Goal: Task Accomplishment & Management: Use online tool/utility

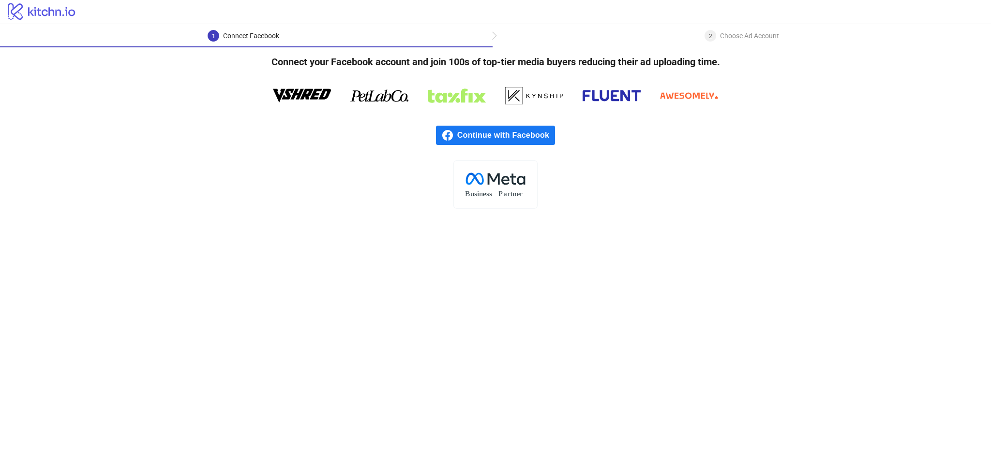
click at [485, 135] on span "Continue with Facebook" at bounding box center [506, 135] width 98 height 19
click at [490, 138] on span "Continue with Facebook" at bounding box center [506, 135] width 98 height 19
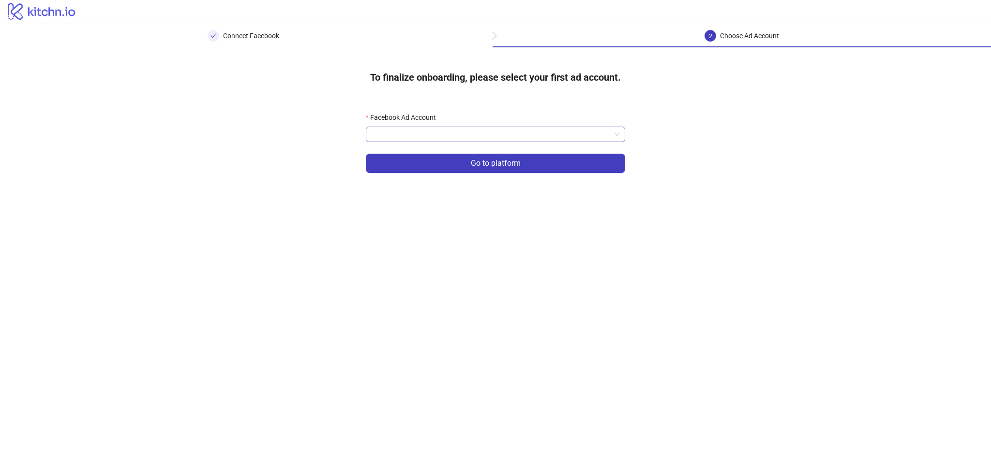
click at [398, 127] on div at bounding box center [495, 134] width 259 height 15
click at [400, 135] on input "Facebook Ad Account" at bounding box center [490, 134] width 239 height 15
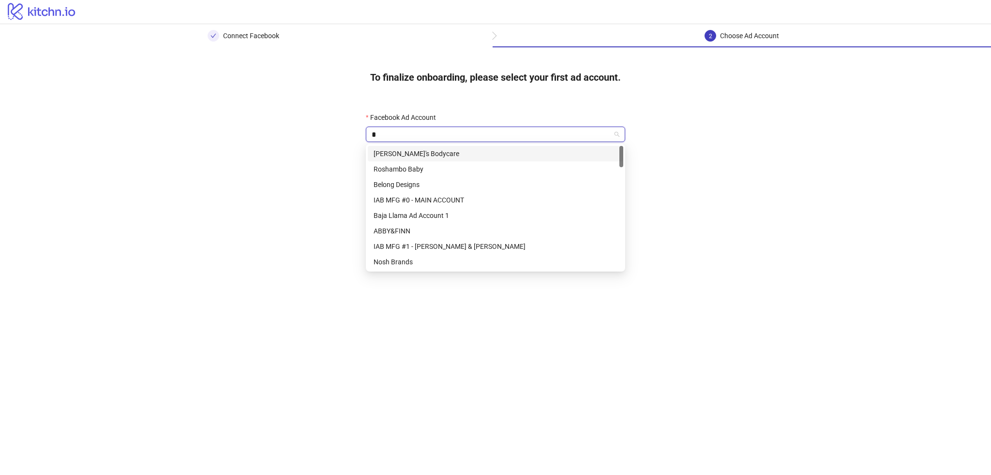
type input "**"
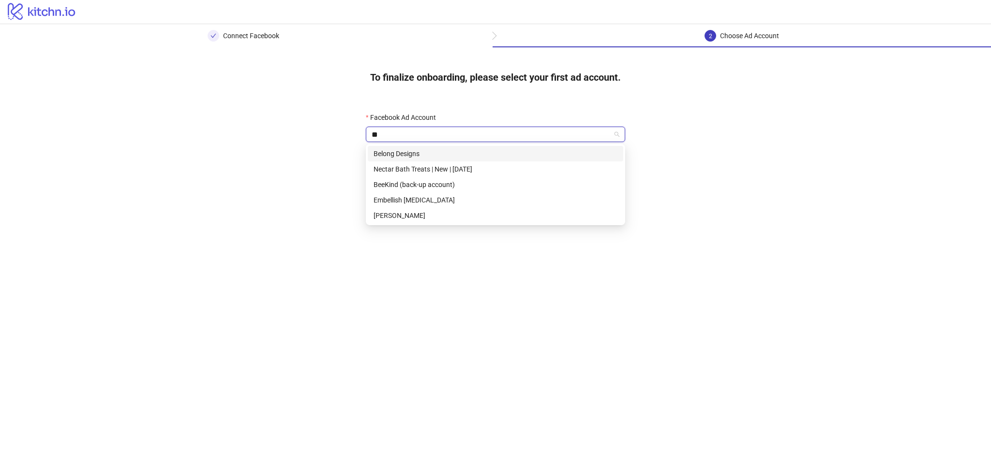
click at [403, 152] on div "Belong Designs" at bounding box center [495, 153] width 244 height 11
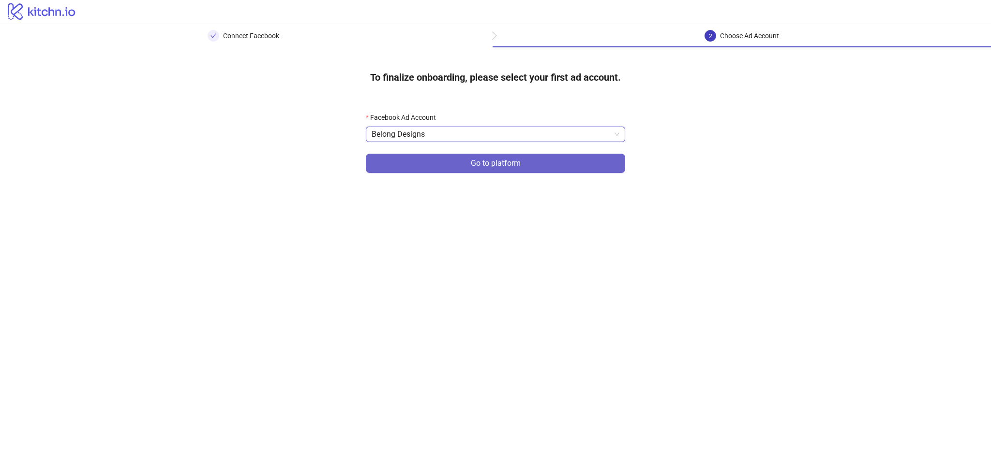
click at [434, 167] on button "Go to platform" at bounding box center [495, 163] width 259 height 19
click at [424, 136] on input "Facebook Ad Account" at bounding box center [490, 134] width 239 height 15
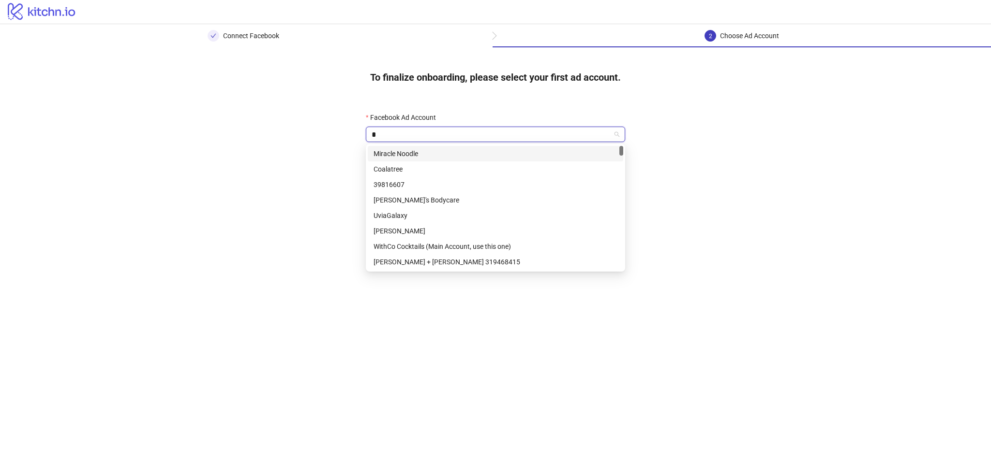
type input "**"
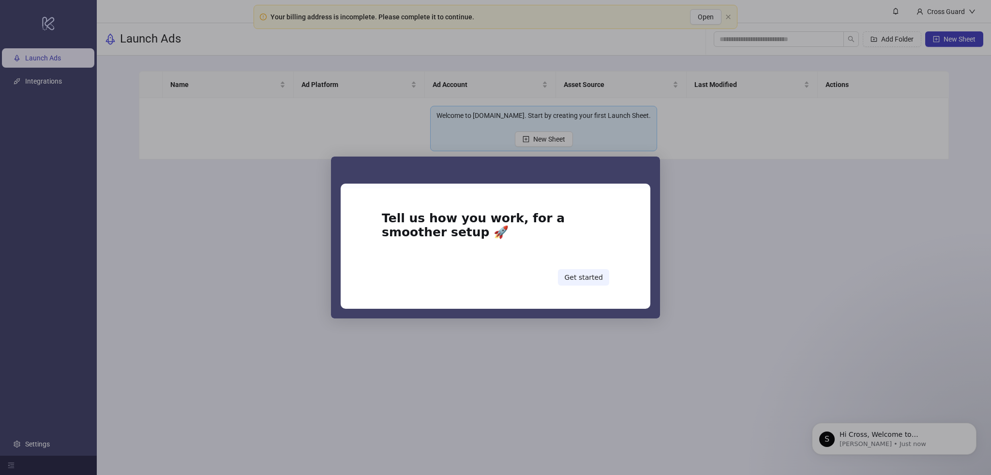
click at [660, 225] on div "Intercom messenger" at bounding box center [495, 237] width 991 height 475
click at [584, 272] on button "Get started" at bounding box center [583, 277] width 51 height 16
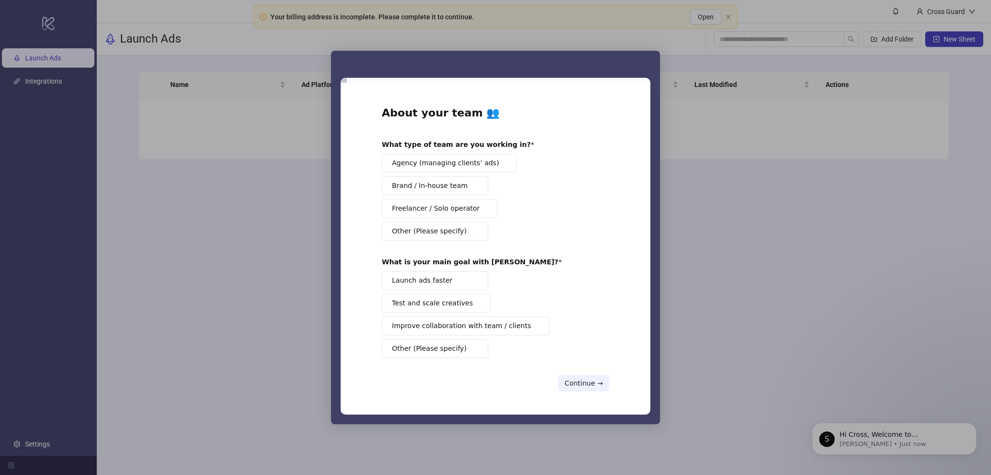
click at [415, 233] on span "Other (Please specify)" at bounding box center [429, 231] width 74 height 10
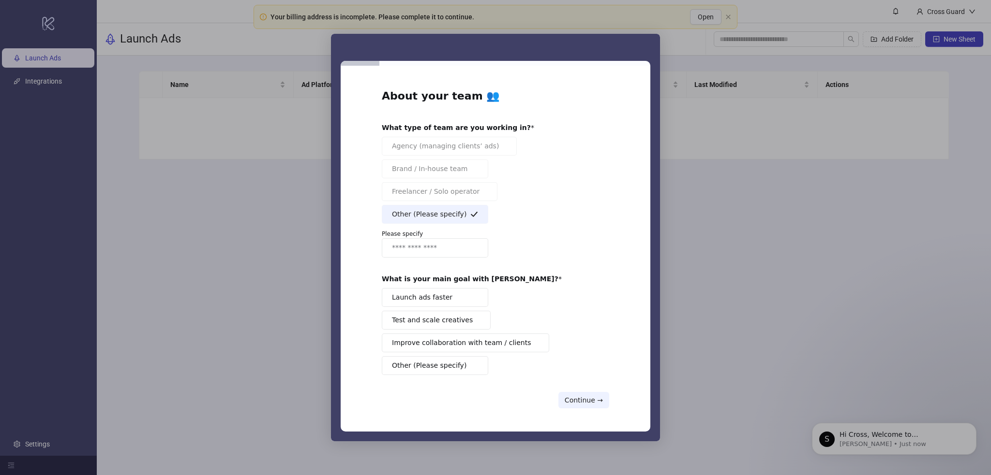
click at [424, 211] on span "Other (Please specify)" at bounding box center [429, 214] width 74 height 10
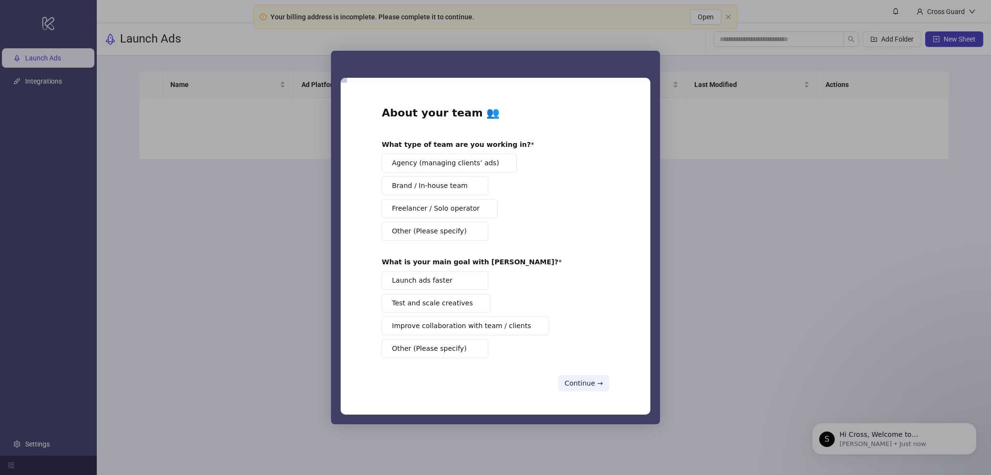
drag, startPoint x: 428, startPoint y: 182, endPoint x: 466, endPoint y: 205, distance: 45.1
click at [487, 206] on div "Agency (managing clients’ ads) Brand / In-house team Freelancer / Solo operator…" at bounding box center [495, 197] width 227 height 87
click at [449, 202] on button "Freelancer / Solo operator" at bounding box center [440, 208] width 116 height 19
click at [586, 316] on button "Continue →" at bounding box center [583, 383] width 51 height 16
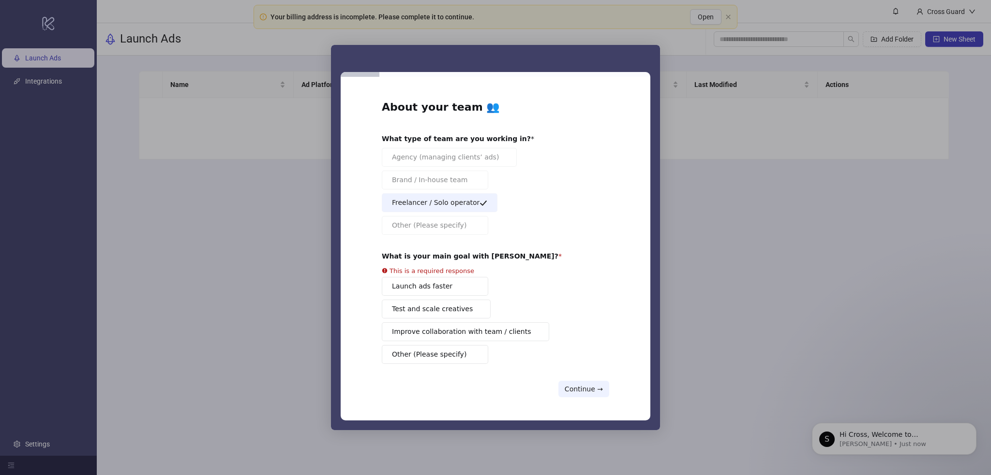
click at [418, 279] on button "Launch ads faster" at bounding box center [435, 286] width 106 height 19
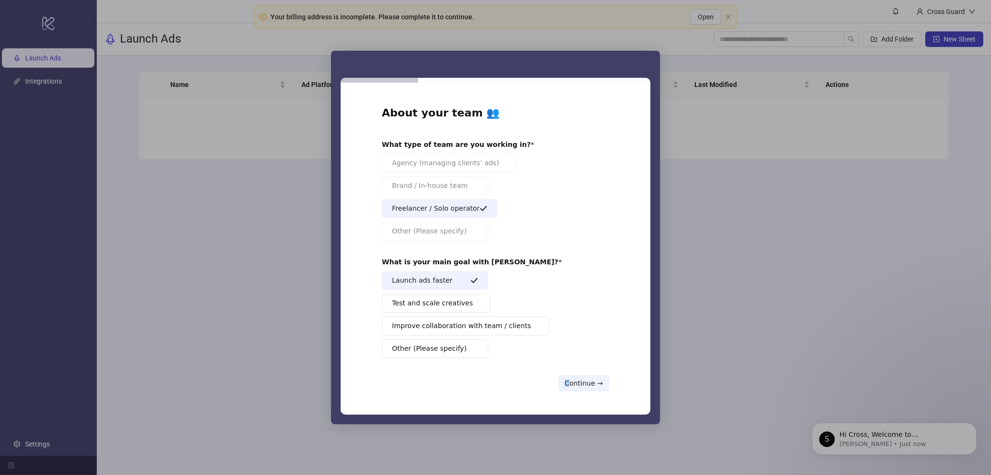
click at [570, 316] on div "About your team 👥 What type of team are you working in? Agency (managing client…" at bounding box center [495, 249] width 227 height 286
click at [575, 316] on button "Continue →" at bounding box center [583, 383] width 51 height 16
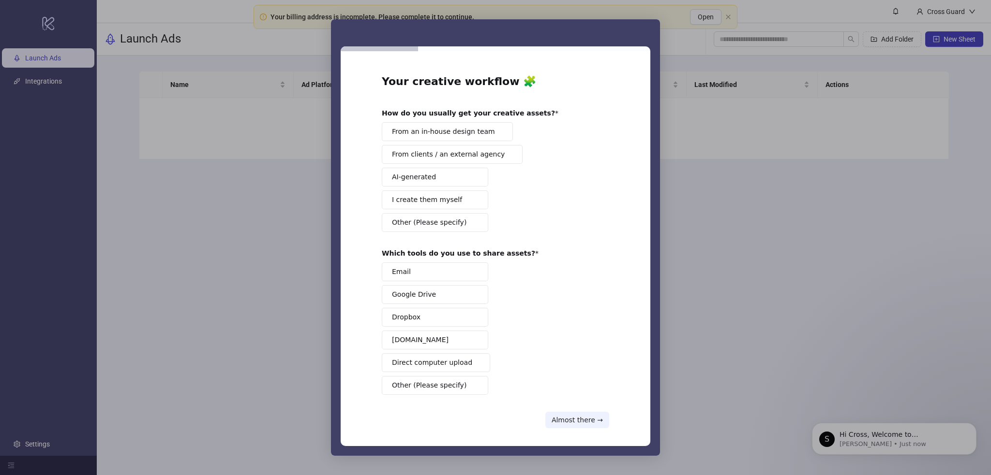
click at [406, 133] on span "From an in-house design team" at bounding box center [443, 132] width 103 height 10
click at [427, 282] on div "Email Google Drive Dropbox Frame.io Direct computer upload Other (Please specif…" at bounding box center [495, 329] width 227 height 133
click at [440, 272] on button "Email" at bounding box center [435, 272] width 106 height 19
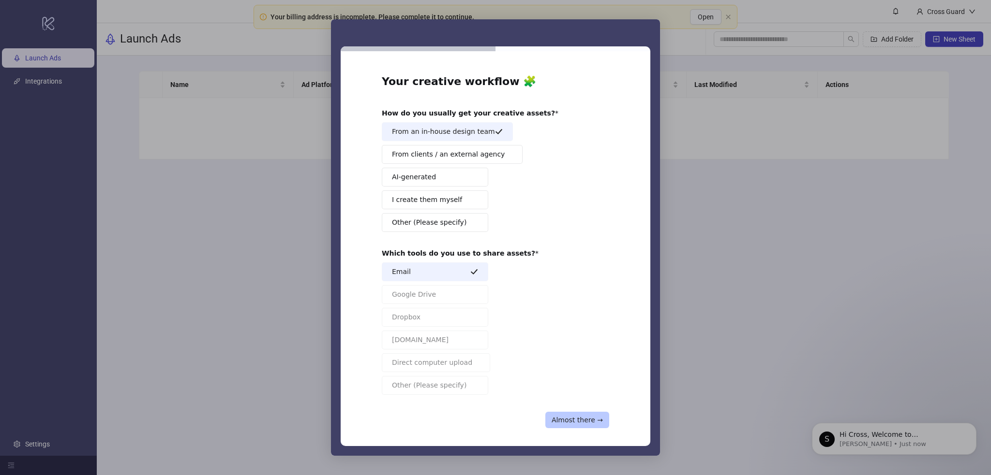
click at [566, 316] on button "Almost there →" at bounding box center [577, 420] width 64 height 16
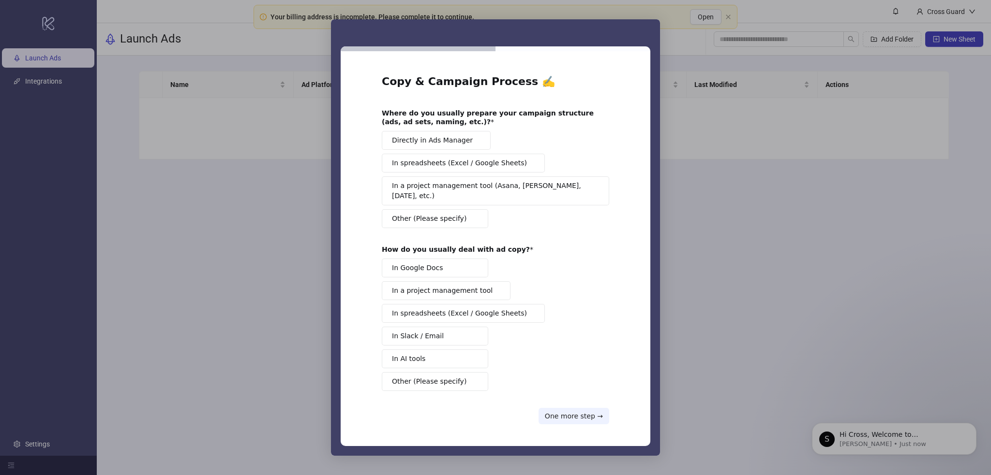
click at [416, 267] on span "In Google Docs" at bounding box center [417, 268] width 51 height 10
click at [418, 143] on span "Directly in Ads Manager" at bounding box center [432, 140] width 81 height 10
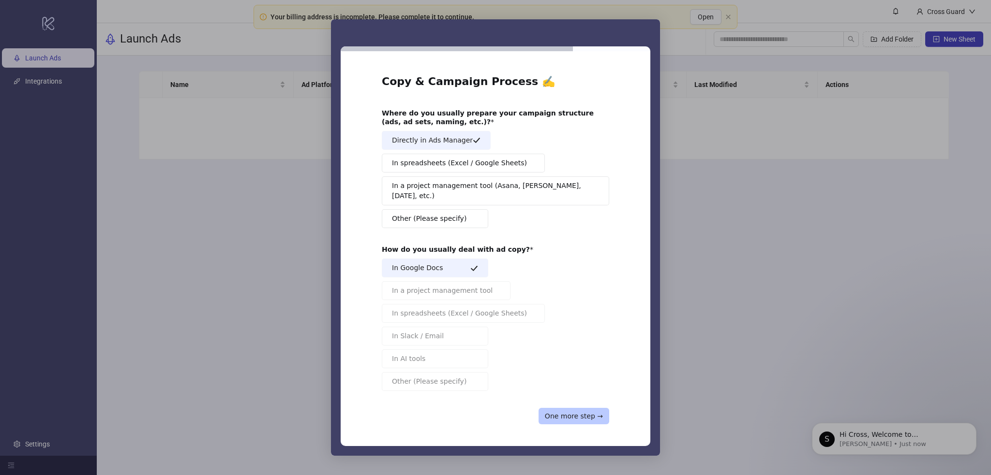
click at [564, 316] on button "One more step →" at bounding box center [573, 416] width 71 height 16
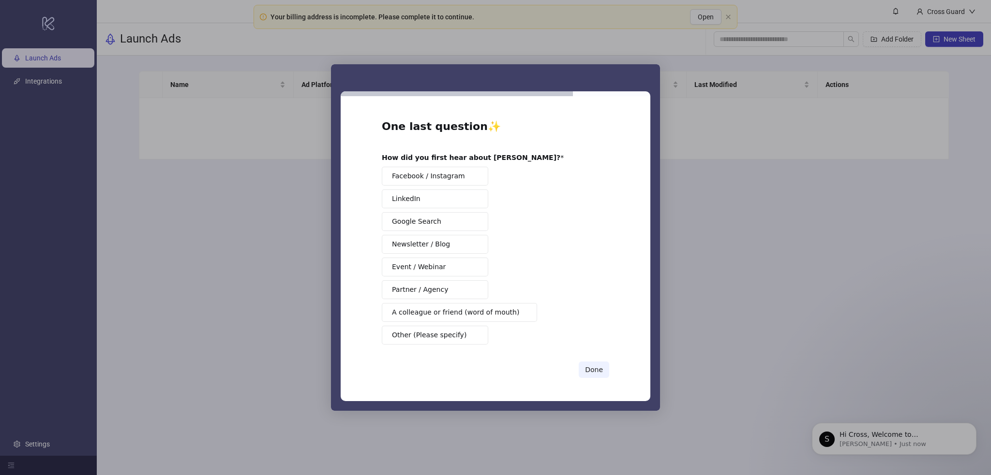
click at [430, 177] on span "Facebook / Instagram" at bounding box center [428, 176] width 73 height 10
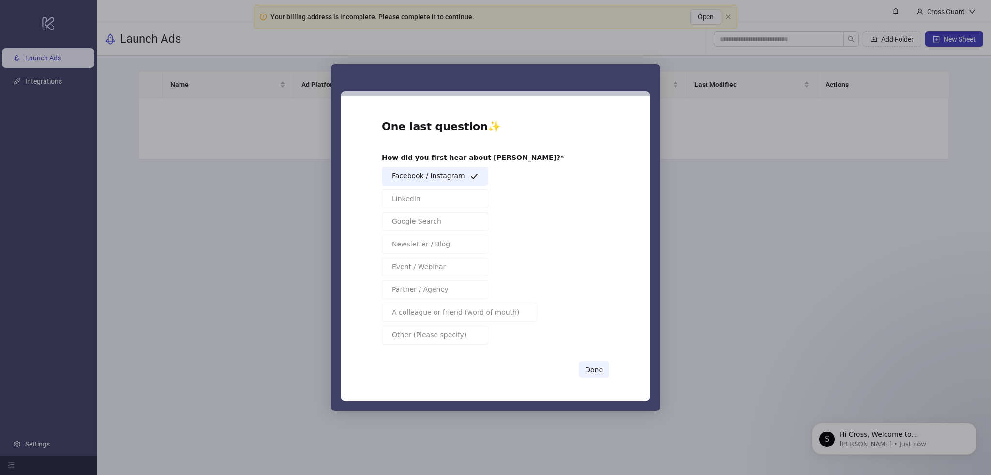
click at [611, 316] on div "One last question ✨ How did you first hear about Kitchn? Facebook / Instagram L…" at bounding box center [496, 249] width 310 height 306
click at [590, 316] on button "Done" at bounding box center [593, 370] width 30 height 16
click at [592, 316] on div "Intercom messenger" at bounding box center [495, 237] width 991 height 475
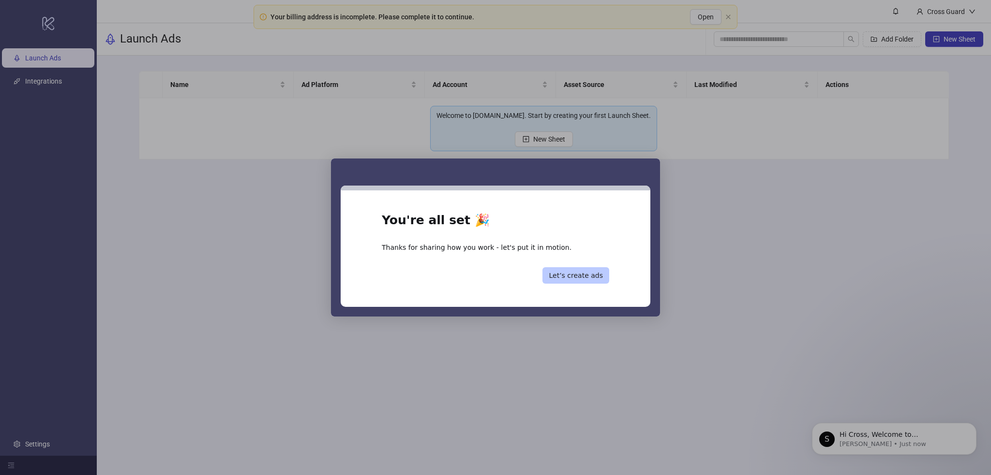
click at [583, 272] on button "Let’s create ads" at bounding box center [575, 275] width 67 height 16
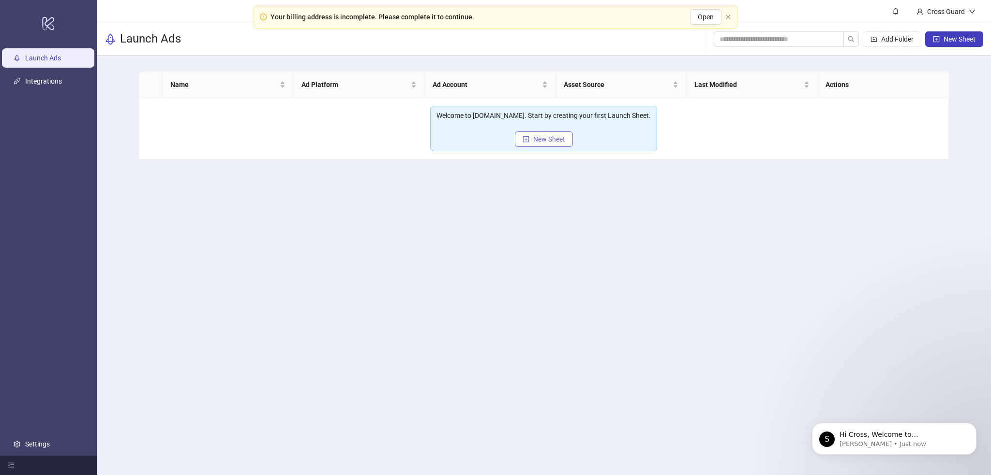
click at [525, 136] on icon "plus-square" at bounding box center [526, 139] width 6 height 6
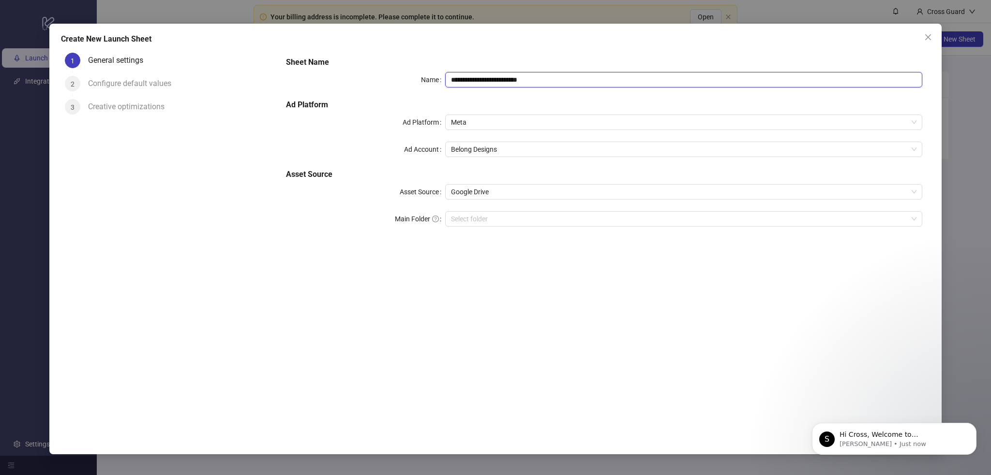
click at [499, 85] on input "**********" at bounding box center [683, 79] width 477 height 15
click at [567, 185] on span "Google Drive" at bounding box center [683, 192] width 465 height 15
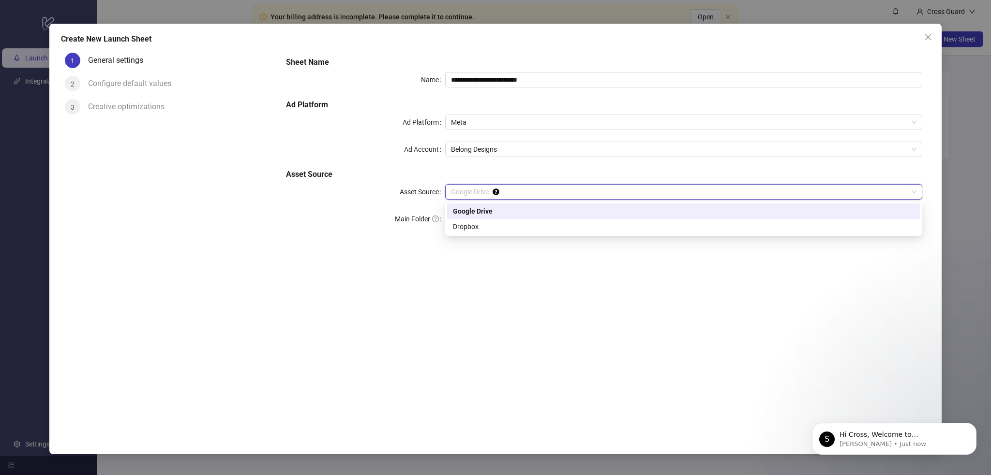
click at [507, 207] on div "Google Drive" at bounding box center [683, 211] width 461 height 11
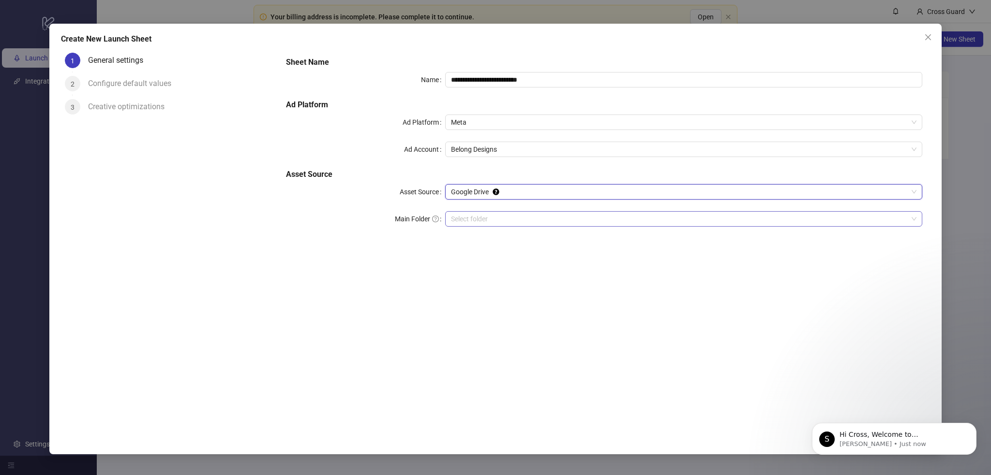
click at [509, 224] on input "Main Folder" at bounding box center [679, 219] width 457 height 15
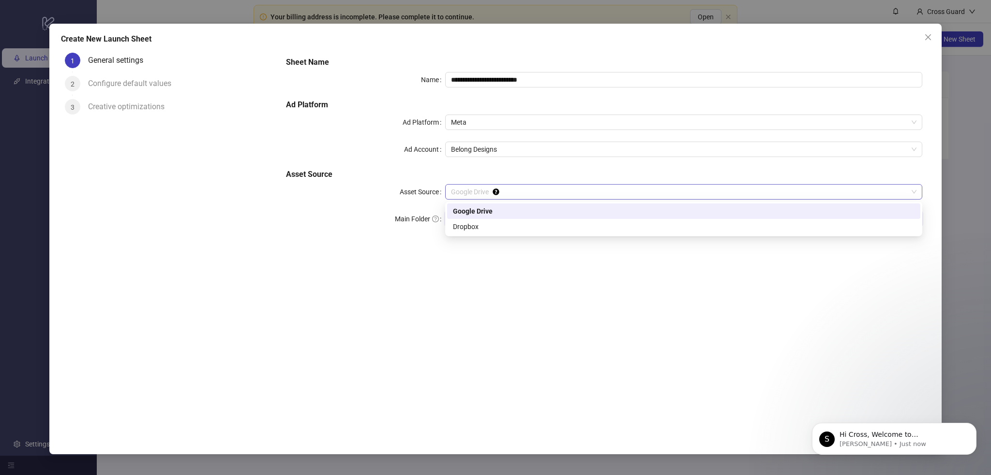
click at [528, 187] on span "Google Drive" at bounding box center [683, 192] width 465 height 15
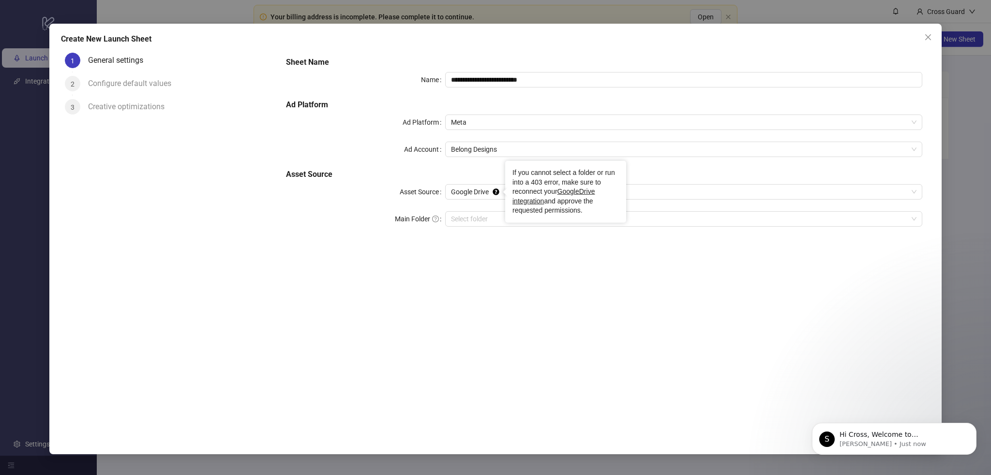
click at [474, 172] on h5 "Asset Source" at bounding box center [604, 175] width 636 height 12
click at [461, 195] on span "Google Drive" at bounding box center [683, 192] width 465 height 15
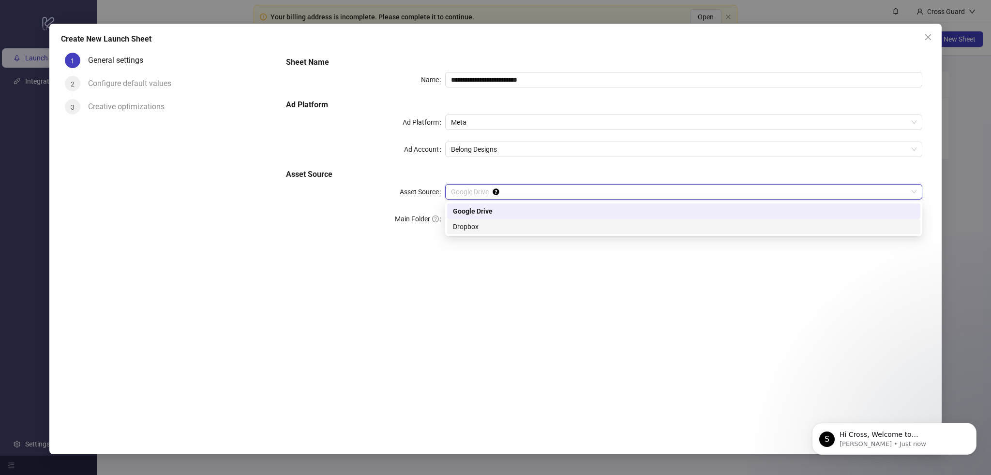
click at [466, 227] on div "Dropbox" at bounding box center [683, 227] width 461 height 11
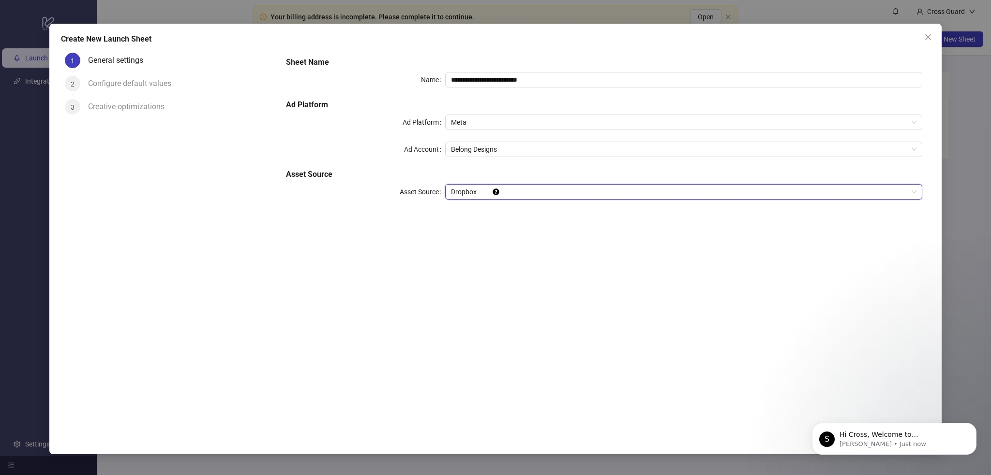
click at [462, 194] on span "Dropbox" at bounding box center [683, 192] width 465 height 15
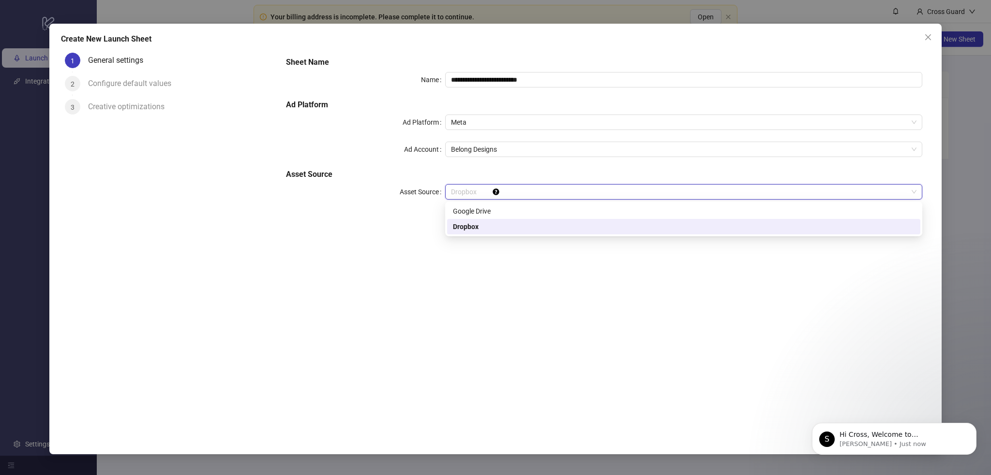
click at [466, 217] on div "Google Drive" at bounding box center [683, 211] width 473 height 15
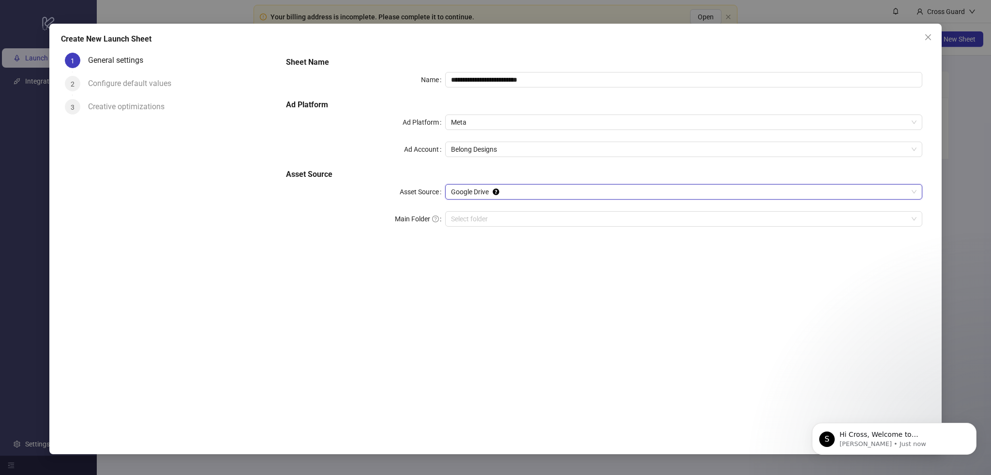
click at [466, 217] on input "Main Folder" at bounding box center [679, 219] width 457 height 15
click at [480, 216] on input "Main Folder" at bounding box center [679, 219] width 457 height 15
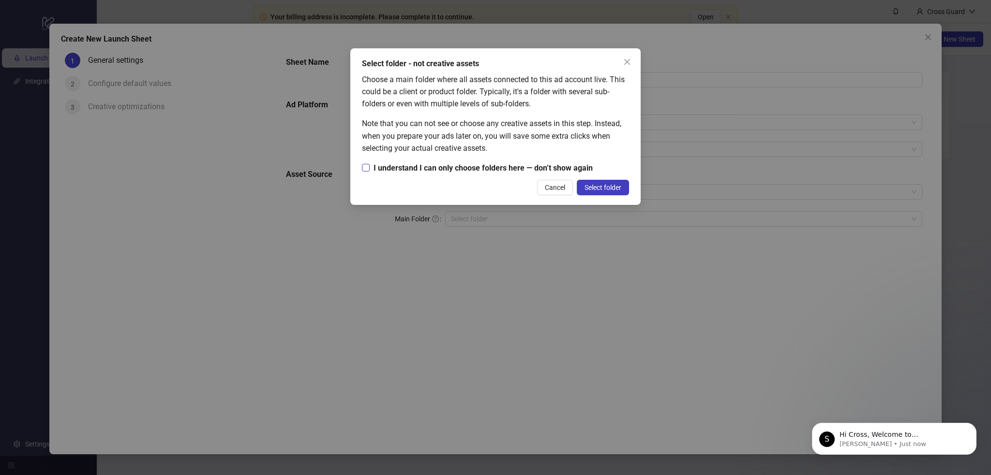
click at [487, 167] on span "I understand I can only choose folders here — don’t show again" at bounding box center [483, 168] width 227 height 12
click at [606, 187] on span "Select folder" at bounding box center [602, 188] width 37 height 8
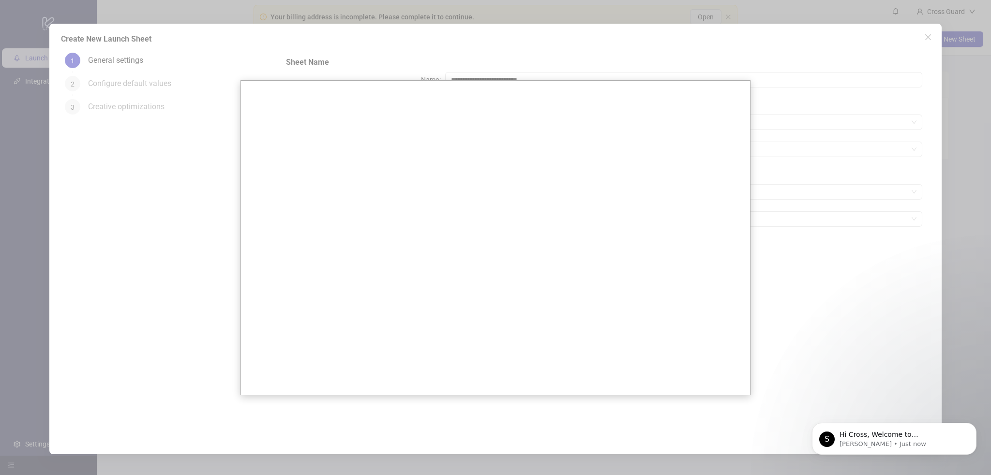
click at [660, 242] on div at bounding box center [495, 237] width 991 height 475
click at [637, 46] on div at bounding box center [495, 237] width 991 height 475
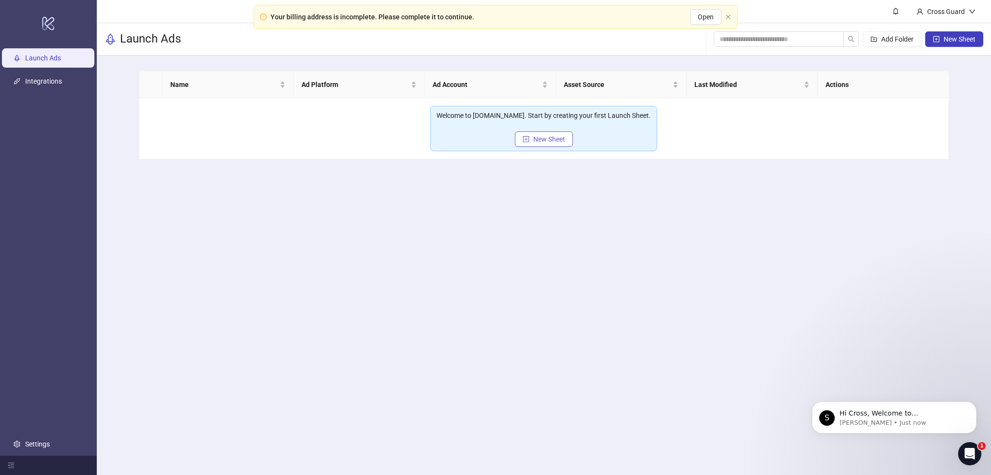
click at [561, 139] on span "New Sheet" at bounding box center [549, 139] width 32 height 8
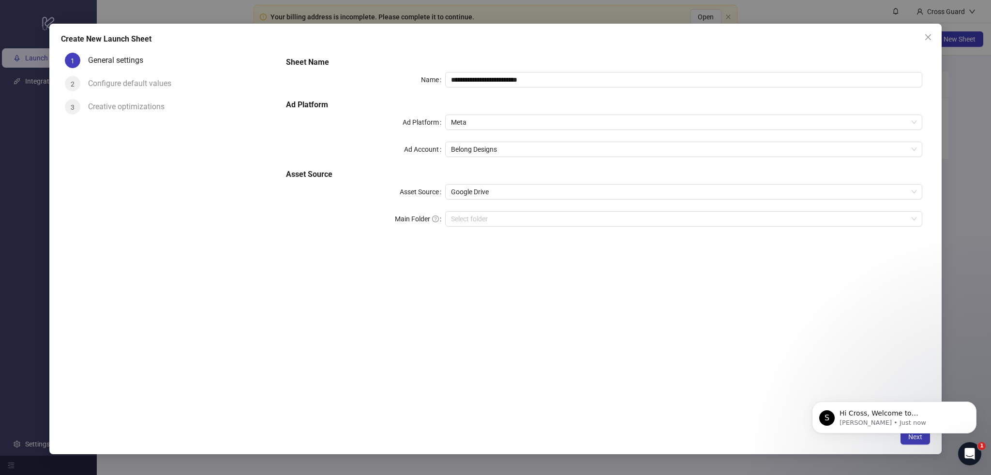
click at [483, 181] on div "**********" at bounding box center [603, 148] width 643 height 190
click at [484, 190] on span "Google Drive" at bounding box center [683, 192] width 465 height 15
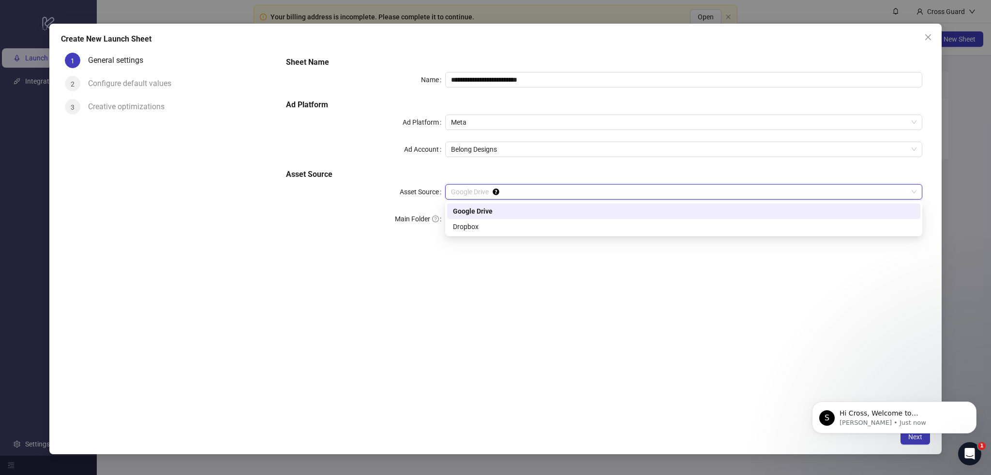
click at [482, 207] on div "Google Drive" at bounding box center [683, 211] width 461 height 11
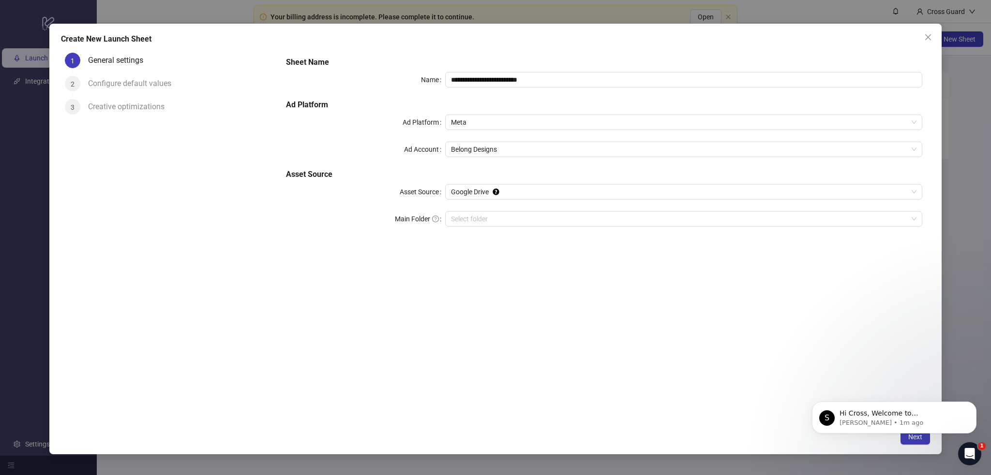
drag, startPoint x: 915, startPoint y: 449, endPoint x: 523, endPoint y: 313, distance: 414.2
click at [797, 382] on html "S Hi Cross, Welcome to Kitchn.io! 🎉 You’re all set to start launching ads effor…" at bounding box center [893, 416] width 193 height 68
click at [479, 222] on input "Main Folder" at bounding box center [679, 219] width 457 height 15
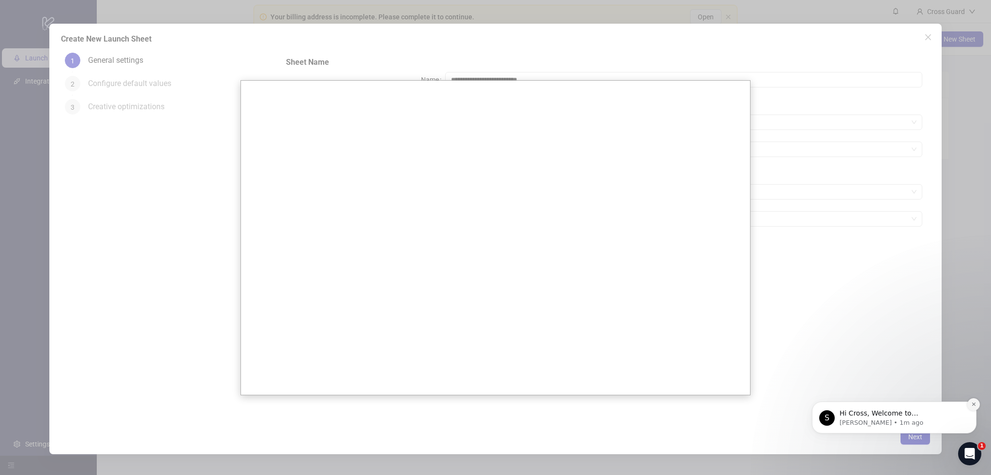
click at [972, 408] on button "Dismiss notification" at bounding box center [973, 405] width 13 height 13
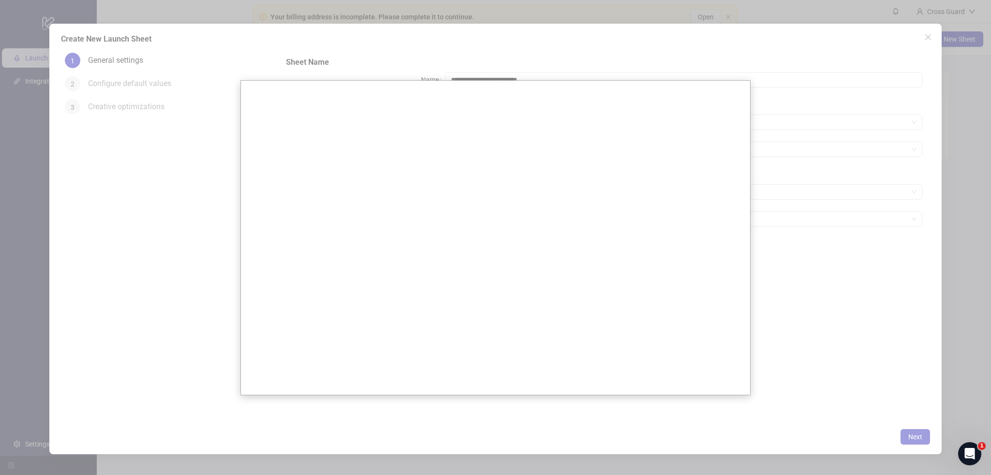
click at [780, 278] on div at bounding box center [495, 237] width 991 height 475
click at [830, 322] on div at bounding box center [495, 237] width 991 height 475
click at [388, 69] on div at bounding box center [495, 237] width 991 height 475
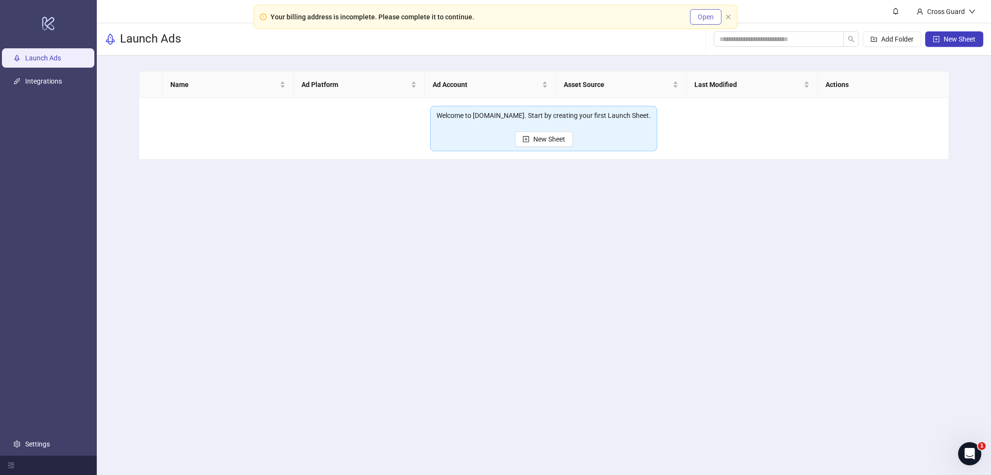
click at [706, 15] on span "Open" at bounding box center [705, 17] width 16 height 8
click at [962, 9] on div "Cross Guard" at bounding box center [945, 11] width 45 height 11
click at [61, 86] on link "Integrations" at bounding box center [43, 82] width 37 height 8
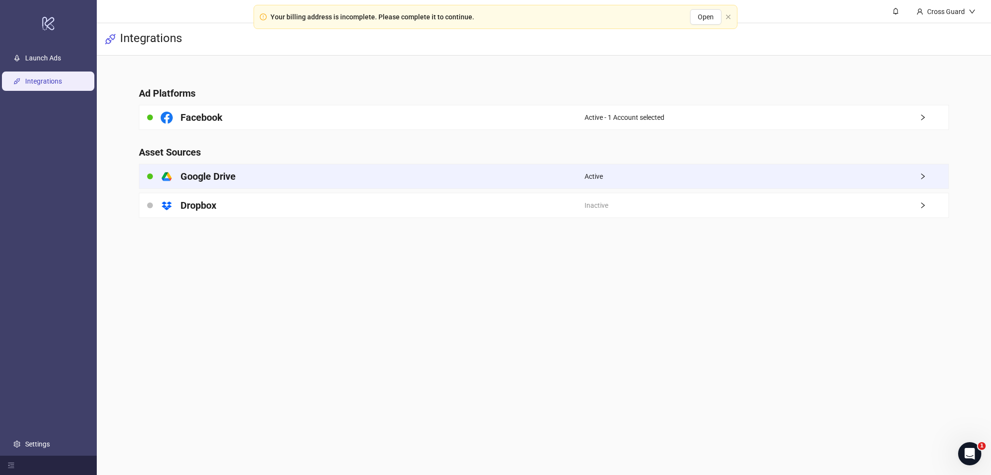
click at [921, 177] on icon "right" at bounding box center [922, 176] width 7 height 7
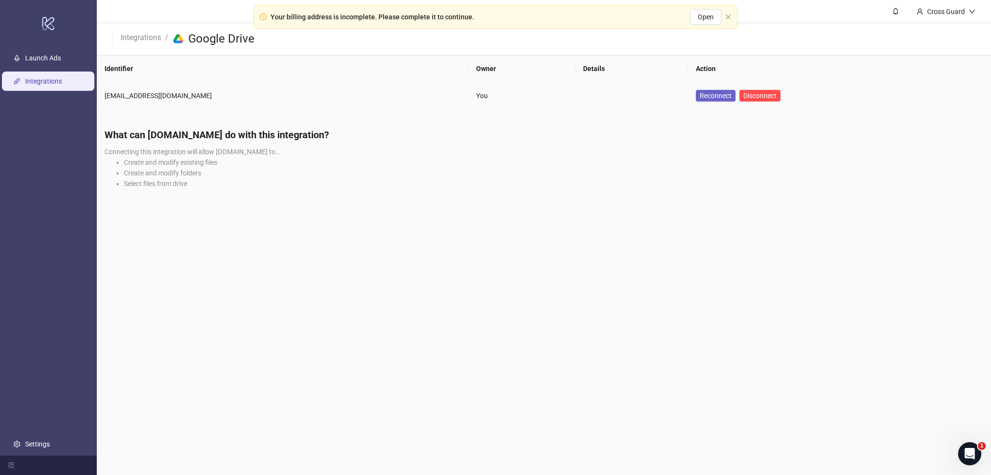
click at [699, 95] on span "Reconnect" at bounding box center [715, 96] width 32 height 8
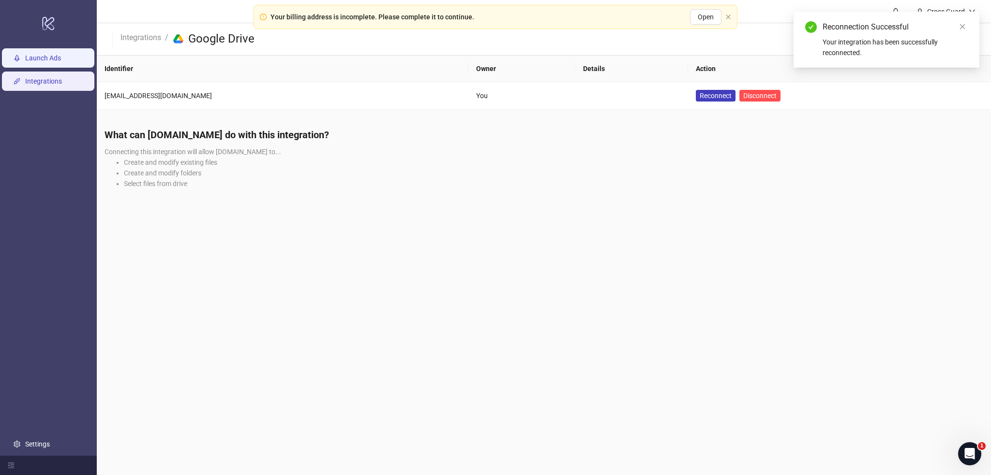
click at [47, 56] on link "Launch Ads" at bounding box center [43, 59] width 36 height 8
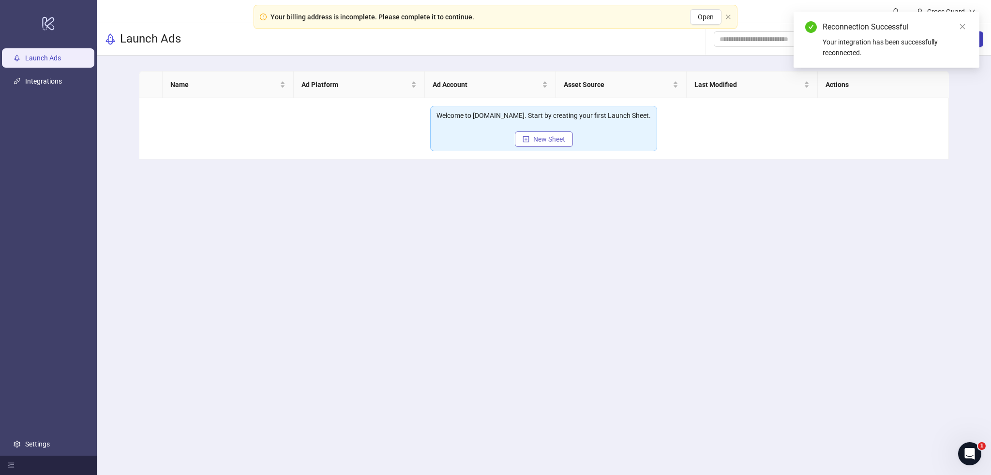
click at [544, 138] on span "New Sheet" at bounding box center [549, 139] width 32 height 8
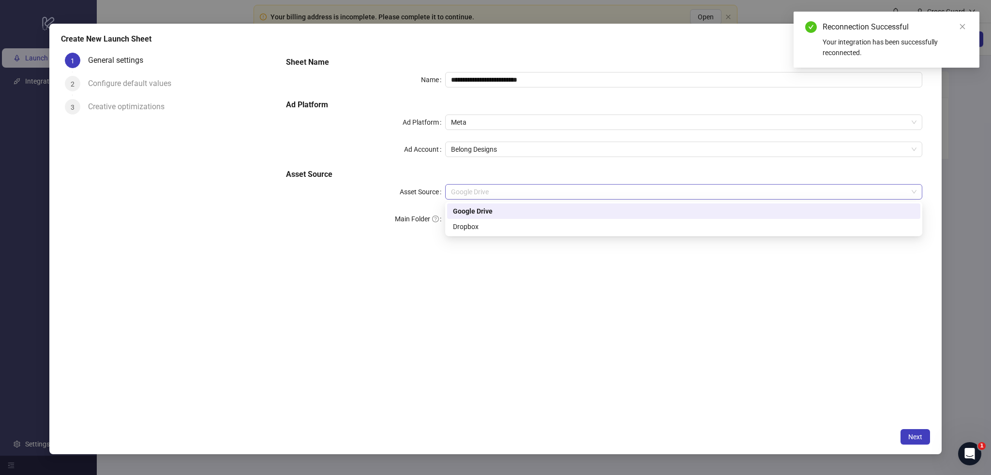
click at [502, 195] on span "Google Drive" at bounding box center [683, 192] width 465 height 15
click at [382, 201] on div "**********" at bounding box center [603, 148] width 643 height 190
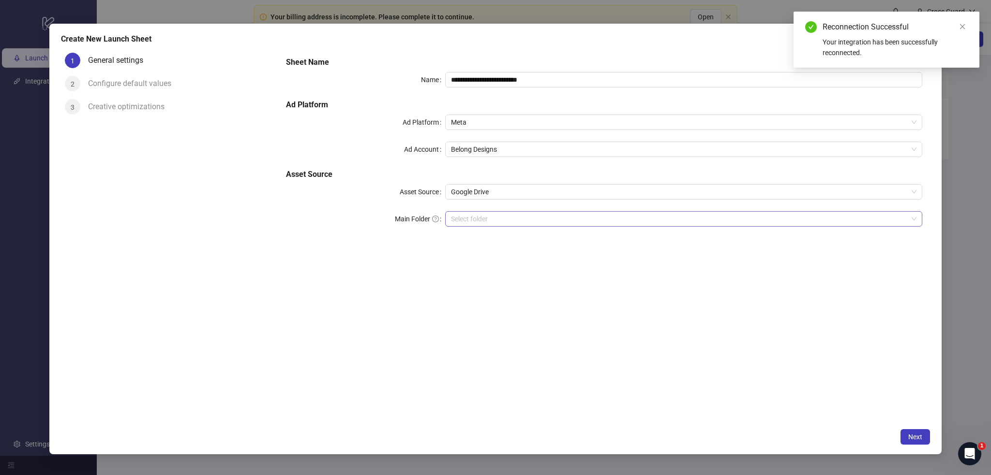
click at [465, 218] on input "Main Folder" at bounding box center [679, 219] width 457 height 15
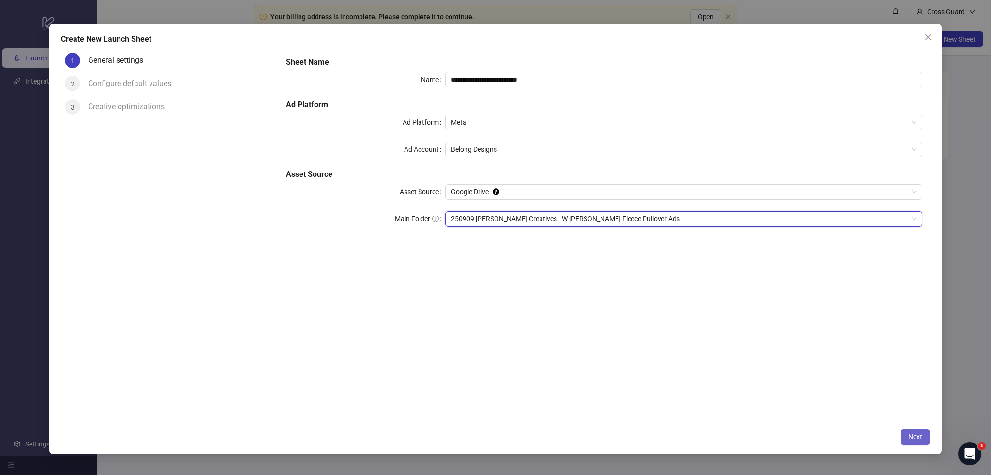
click at [908, 431] on button "Next" at bounding box center [915, 437] width 30 height 15
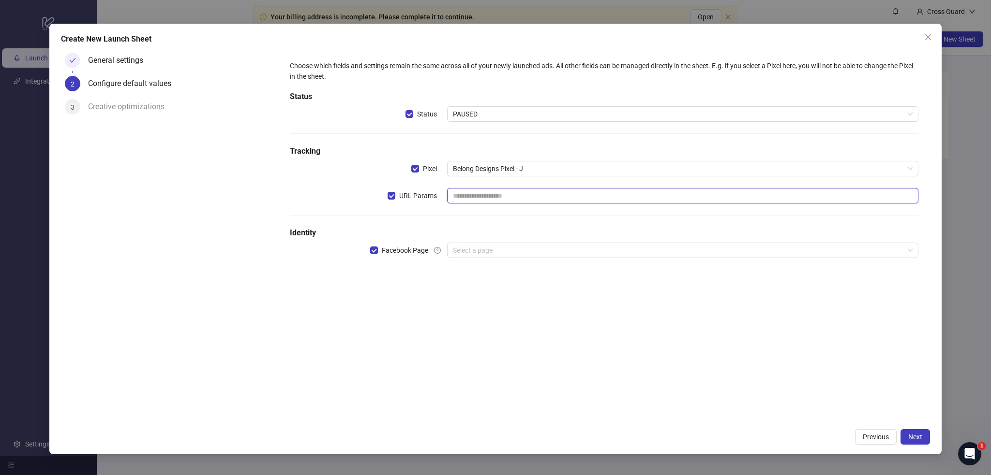
click at [454, 199] on input "text" at bounding box center [682, 195] width 471 height 15
type input "**********"
click at [433, 218] on div "**********" at bounding box center [604, 165] width 636 height 217
click at [464, 243] on input "search" at bounding box center [678, 250] width 451 height 15
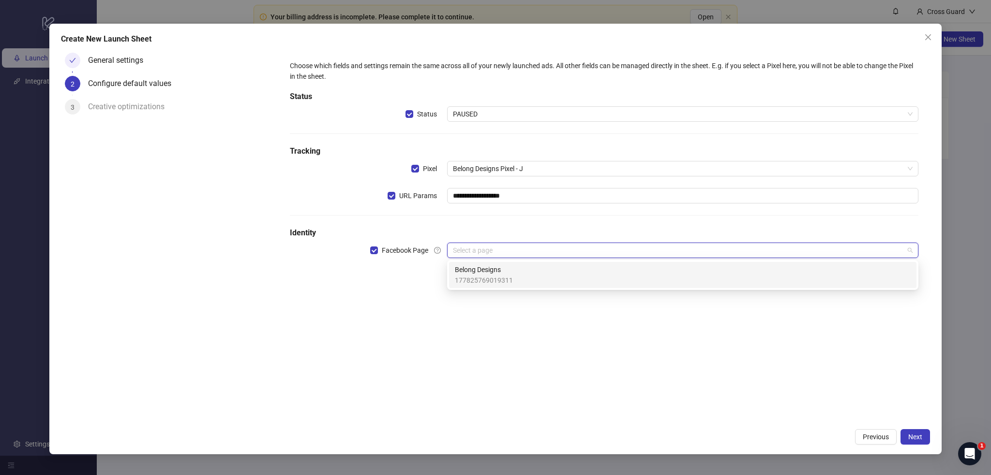
click at [480, 274] on span "Belong Designs" at bounding box center [484, 270] width 58 height 11
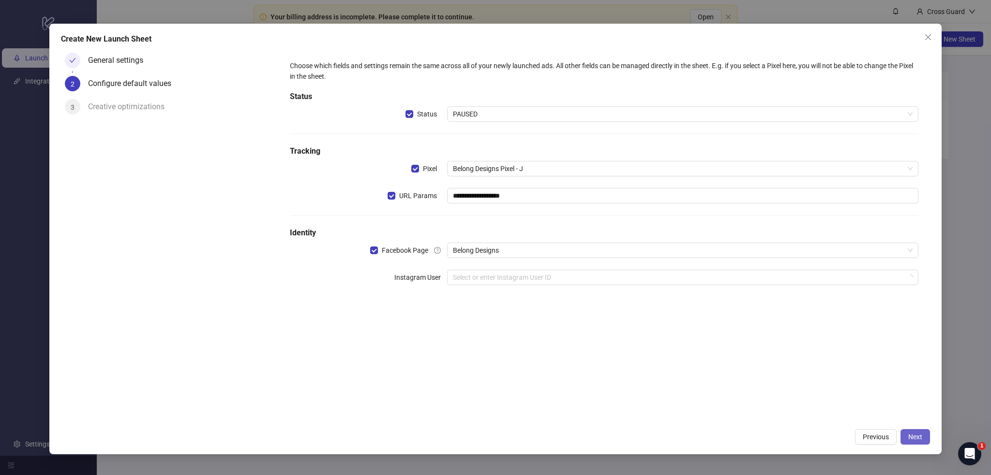
click at [913, 439] on span "Next" at bounding box center [915, 437] width 14 height 8
click at [443, 276] on label "Instagram User" at bounding box center [420, 277] width 53 height 15
click at [455, 281] on input "search" at bounding box center [678, 277] width 451 height 15
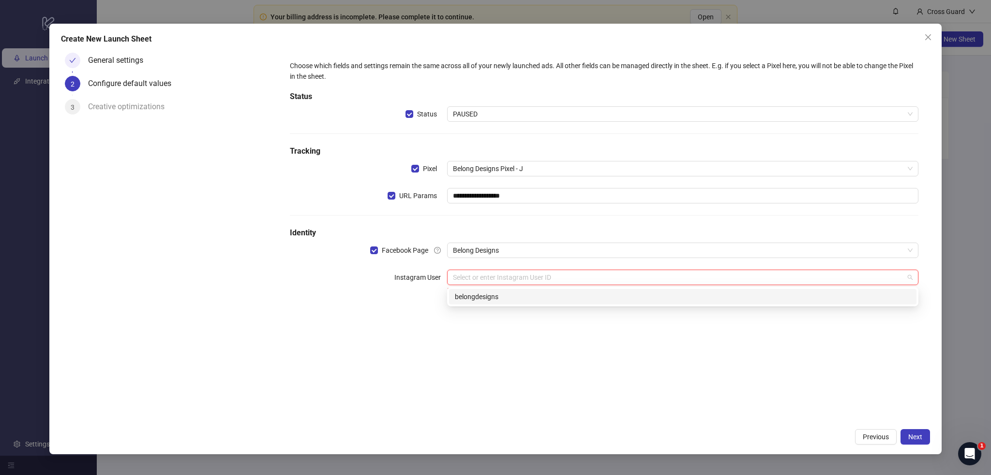
click at [465, 299] on div "belongdesigns" at bounding box center [683, 297] width 456 height 11
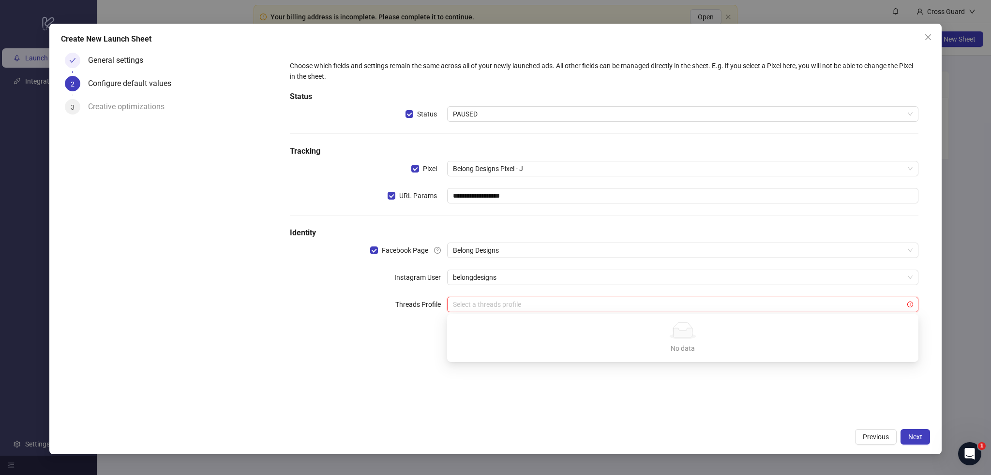
click at [497, 307] on input "search" at bounding box center [678, 304] width 451 height 15
click at [394, 315] on div "**********" at bounding box center [604, 192] width 636 height 271
click at [913, 439] on span "Next" at bounding box center [915, 437] width 14 height 8
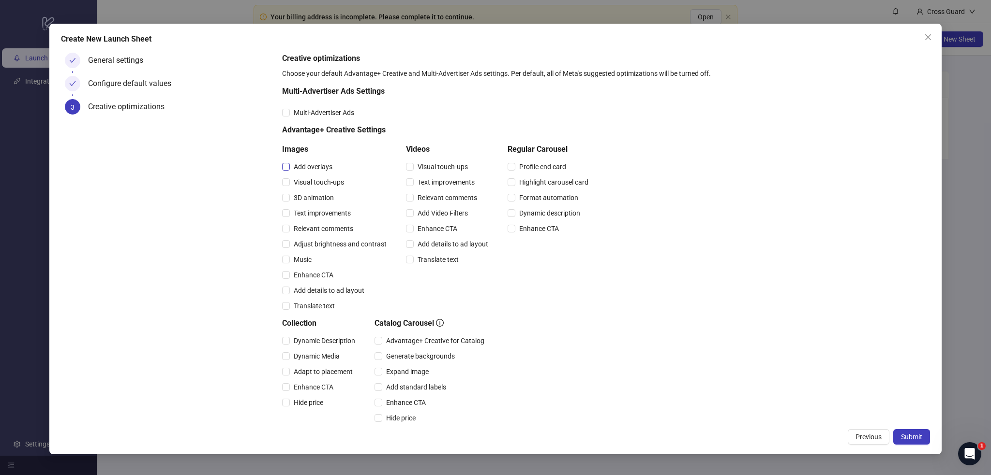
click at [299, 171] on span "Add overlays" at bounding box center [313, 167] width 46 height 11
click at [305, 168] on span "Add overlays" at bounding box center [313, 167] width 46 height 11
click at [424, 170] on span "Visual touch-ups" at bounding box center [443, 167] width 58 height 11
click at [423, 180] on span "Text improvements" at bounding box center [446, 182] width 65 height 11
click at [430, 199] on span "Relevant comments" at bounding box center [447, 198] width 67 height 11
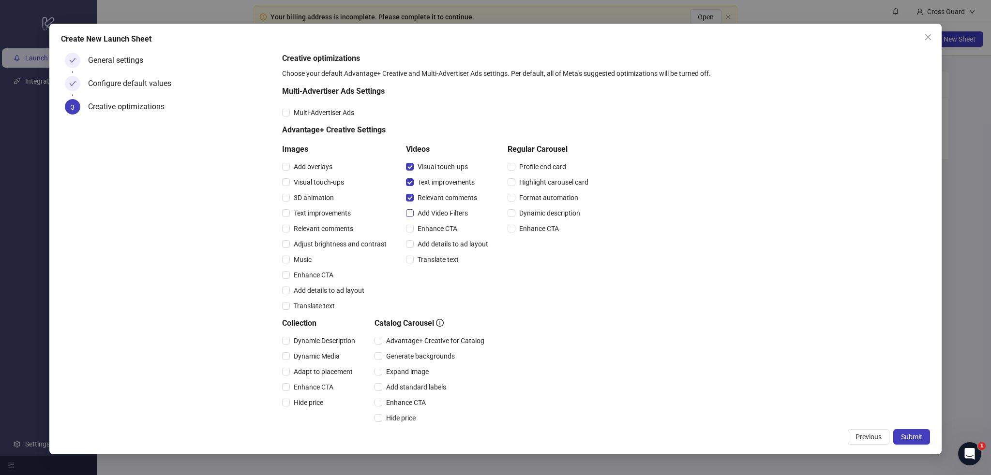
click at [431, 212] on span "Add Video Filters" at bounding box center [443, 213] width 58 height 11
click at [432, 225] on span "Enhance CTA" at bounding box center [437, 228] width 47 height 11
click at [432, 244] on span "Add details to ad layout" at bounding box center [453, 244] width 78 height 11
drag, startPoint x: 434, startPoint y: 261, endPoint x: 422, endPoint y: 263, distance: 12.2
click at [434, 261] on span "Translate text" at bounding box center [438, 259] width 49 height 11
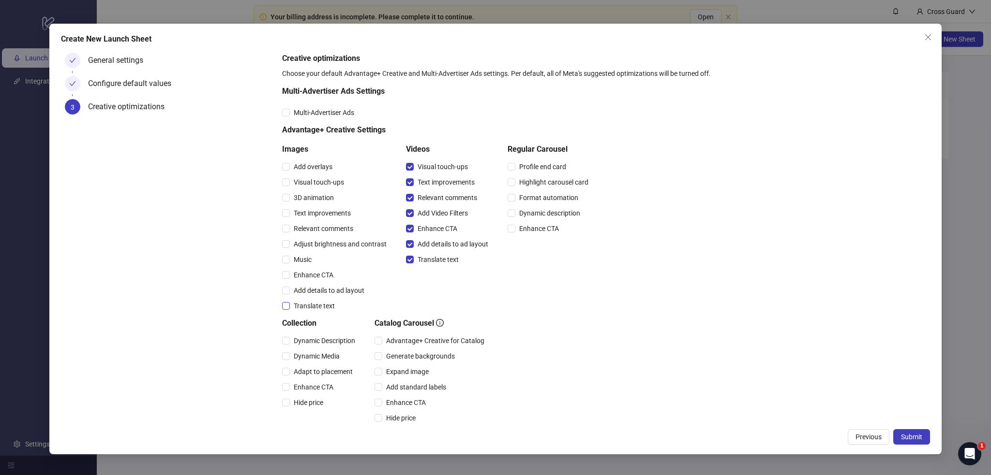
click at [328, 301] on span "Translate text" at bounding box center [314, 306] width 49 height 11
click at [327, 292] on span "Add details to ad layout" at bounding box center [329, 290] width 78 height 11
click at [324, 276] on span "Enhance CTA" at bounding box center [313, 275] width 47 height 11
click at [317, 263] on div "Music" at bounding box center [336, 259] width 108 height 11
click at [308, 259] on span "Music" at bounding box center [303, 259] width 26 height 11
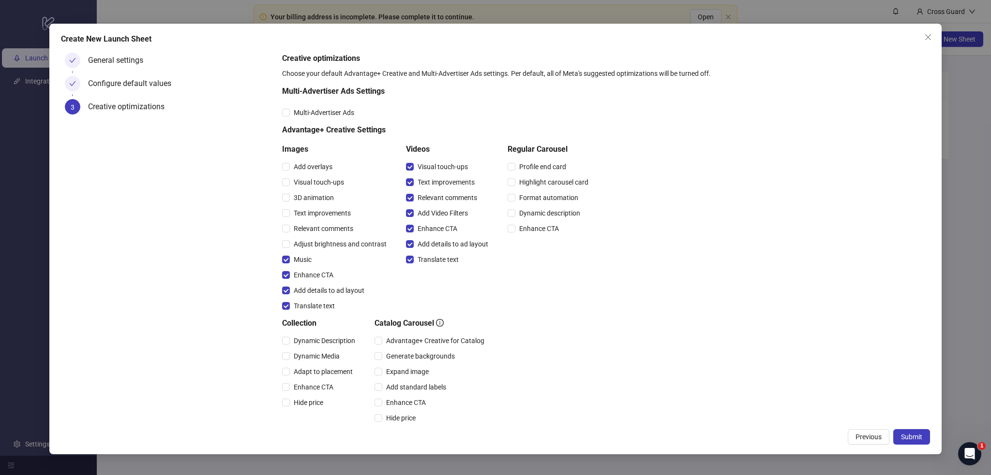
click at [309, 251] on div "Adjust brightness and contrast" at bounding box center [336, 244] width 108 height 15
click at [310, 227] on span "Relevant comments" at bounding box center [323, 228] width 67 height 11
click at [311, 215] on span "Text improvements" at bounding box center [322, 213] width 65 height 11
click at [310, 239] on span "Adjust brightness and contrast" at bounding box center [340, 244] width 101 height 11
click at [304, 197] on span "3D animation" at bounding box center [314, 198] width 48 height 11
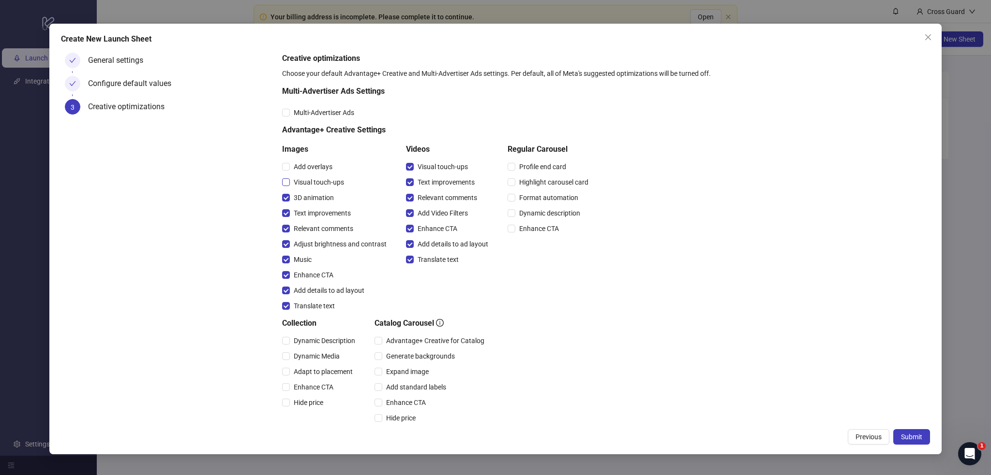
click at [306, 179] on span "Visual touch-ups" at bounding box center [319, 182] width 58 height 11
click at [306, 166] on span "Add overlays" at bounding box center [313, 167] width 46 height 11
click at [520, 173] on div "Profile end card" at bounding box center [549, 166] width 85 height 15
click at [525, 170] on span "Profile end card" at bounding box center [542, 167] width 55 height 11
click at [525, 163] on span "Profile end card" at bounding box center [542, 167] width 55 height 11
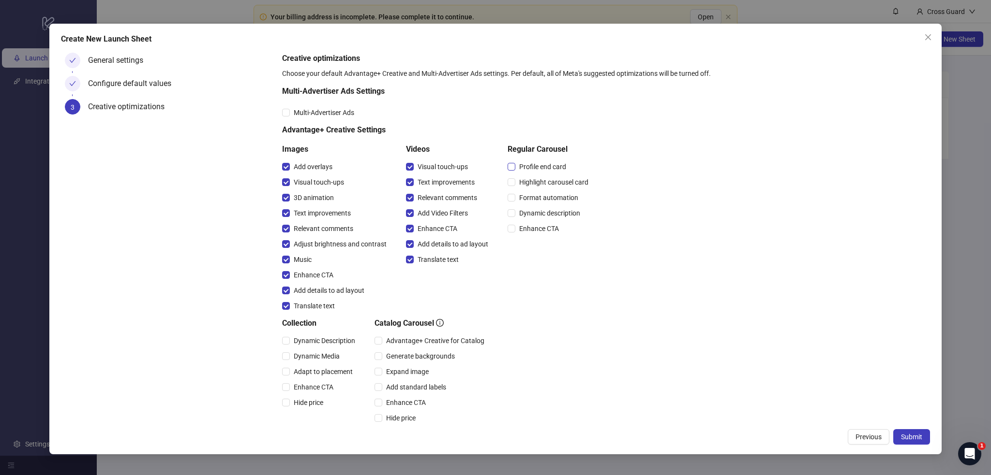
click at [525, 168] on span "Profile end card" at bounding box center [542, 167] width 55 height 11
click at [527, 183] on span "Highlight carousel card" at bounding box center [553, 182] width 77 height 11
click at [528, 197] on span "Format automation" at bounding box center [548, 198] width 67 height 11
click at [527, 207] on div "Dynamic description" at bounding box center [549, 213] width 85 height 15
click at [524, 216] on span "Dynamic description" at bounding box center [549, 213] width 69 height 11
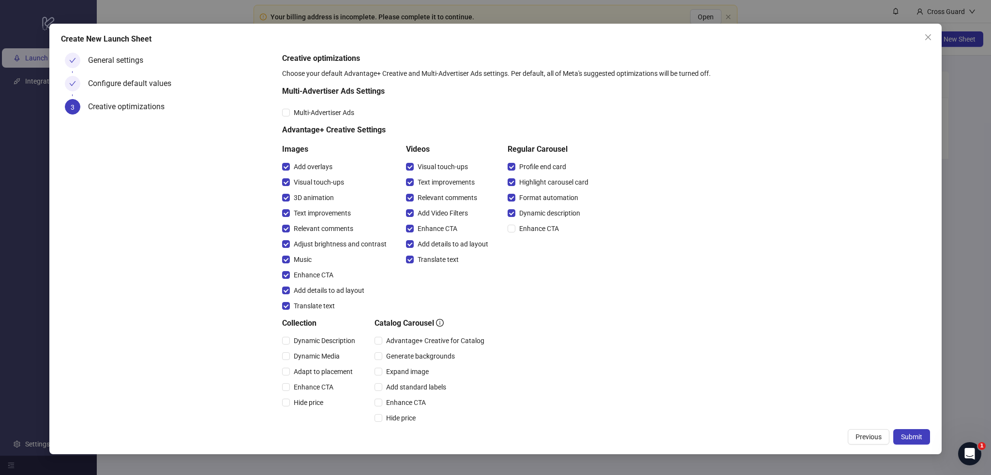
click at [523, 236] on div "Enhance CTA" at bounding box center [549, 228] width 85 height 15
click at [522, 227] on span "Enhance CTA" at bounding box center [538, 228] width 47 height 11
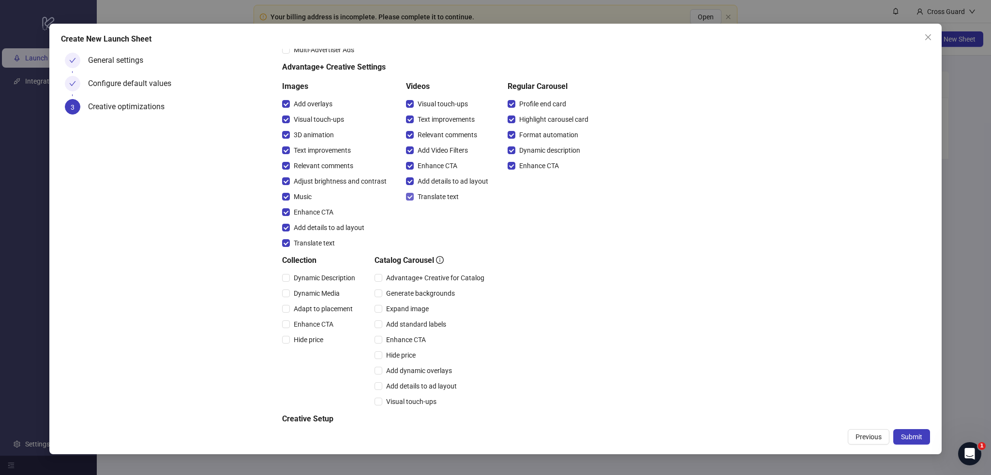
scroll to position [118, 0]
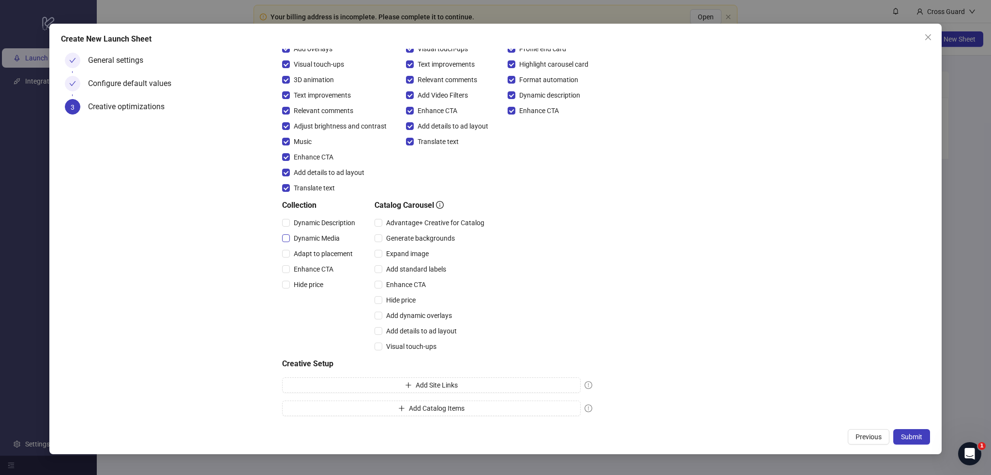
drag, startPoint x: 333, startPoint y: 220, endPoint x: 331, endPoint y: 235, distance: 15.1
click at [333, 222] on span "Dynamic Description" at bounding box center [324, 223] width 69 height 11
click at [330, 238] on span "Dynamic Media" at bounding box center [317, 238] width 54 height 11
click at [325, 255] on span "Adapt to placement" at bounding box center [323, 254] width 67 height 11
click at [322, 267] on span "Enhance CTA" at bounding box center [313, 269] width 47 height 11
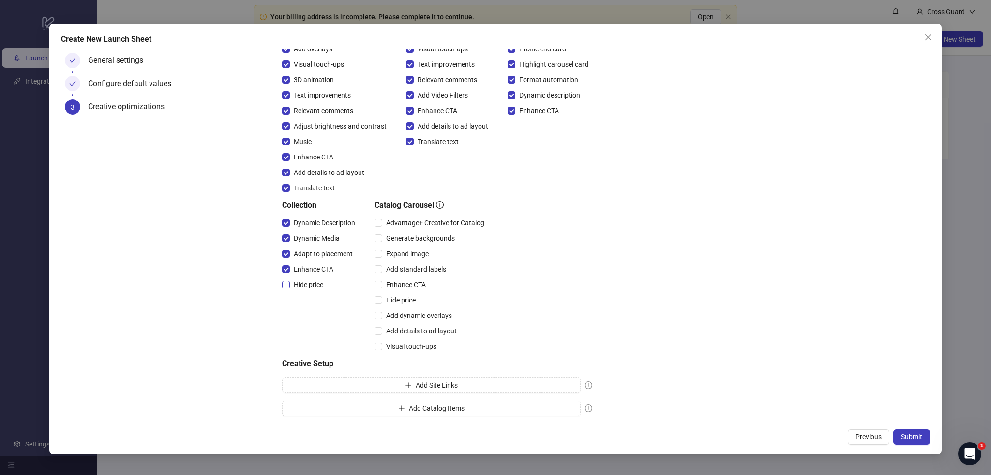
click at [315, 282] on span "Hide price" at bounding box center [308, 285] width 37 height 11
click at [915, 437] on span "Submit" at bounding box center [911, 437] width 21 height 8
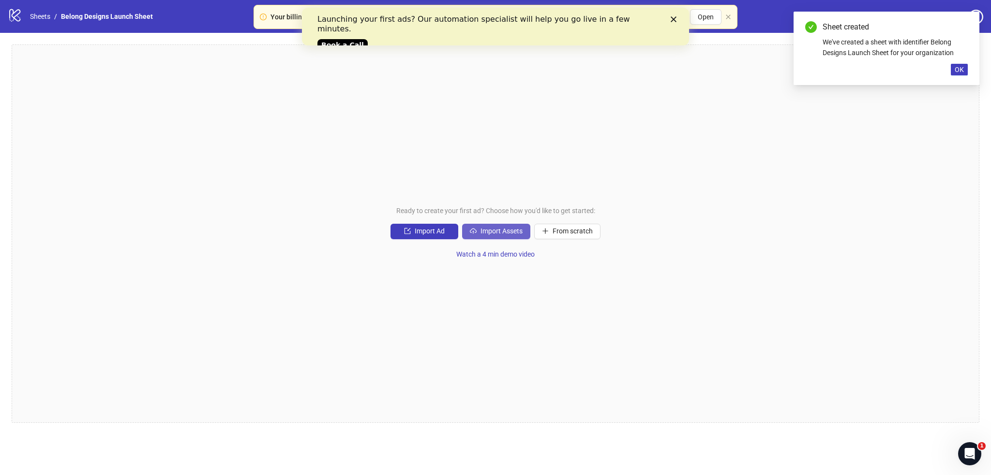
click at [482, 232] on span "Import Assets" at bounding box center [501, 231] width 42 height 8
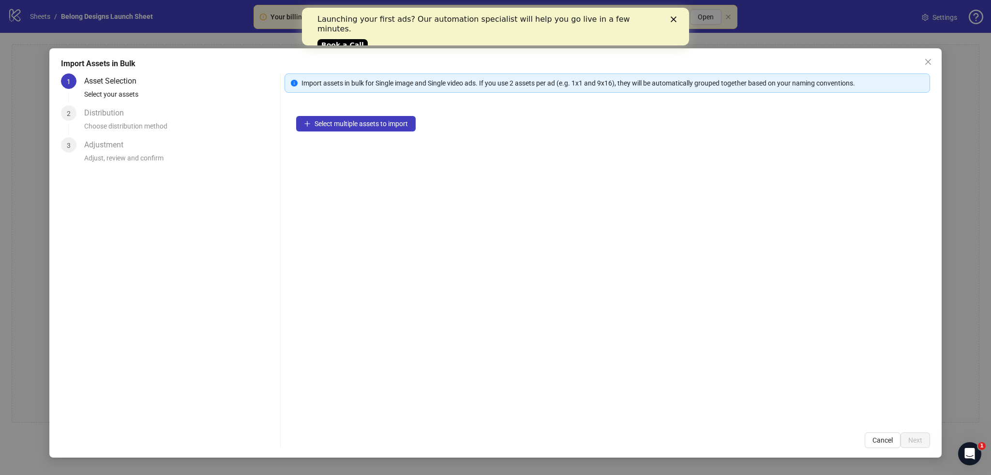
click at [677, 20] on div "Close" at bounding box center [675, 19] width 10 height 6
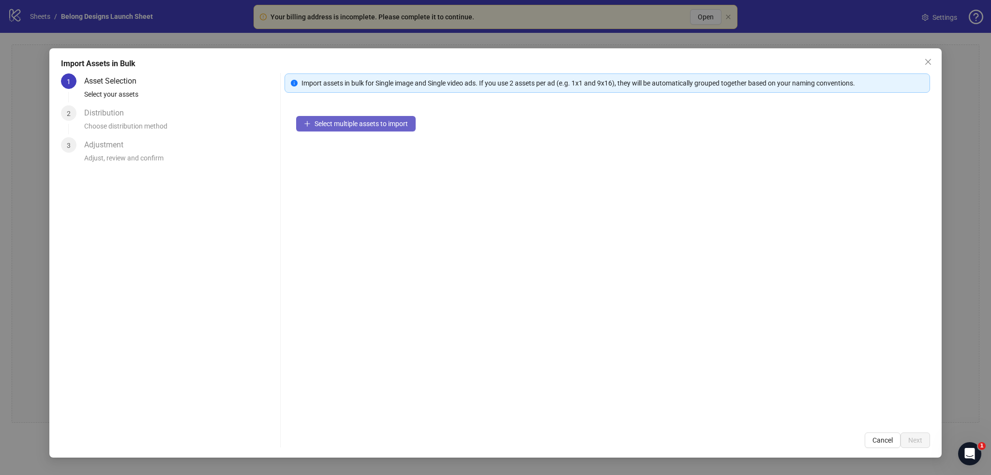
click at [329, 120] on span "Select multiple assets to import" at bounding box center [360, 124] width 93 height 8
click at [635, 184] on div "Select multiple assets to import" at bounding box center [606, 262] width 645 height 317
click at [320, 121] on span "Select multiple assets to import" at bounding box center [360, 124] width 93 height 8
click at [342, 156] on span "Add more assets" at bounding box center [339, 155] width 50 height 8
click at [326, 158] on span "Add more assets" at bounding box center [339, 155] width 50 height 8
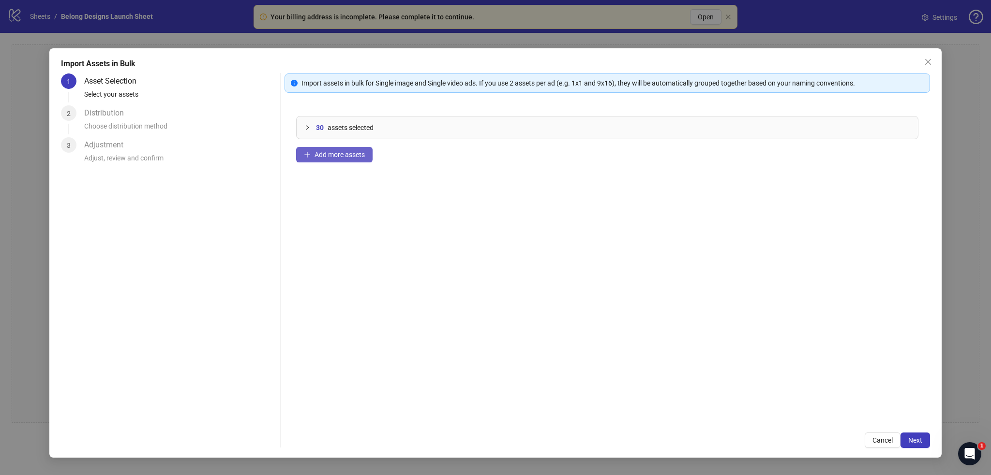
click at [345, 149] on button "Add more assets" at bounding box center [334, 154] width 76 height 15
click at [338, 160] on button "Add more assets" at bounding box center [334, 154] width 76 height 15
click at [333, 156] on span "Add more assets" at bounding box center [339, 155] width 50 height 8
click at [908, 437] on span "Next" at bounding box center [915, 441] width 14 height 8
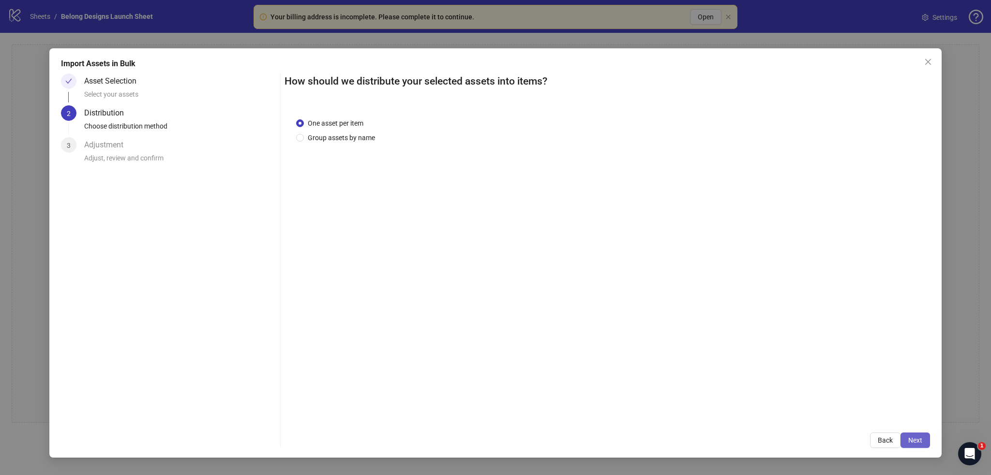
click at [913, 443] on span "Next" at bounding box center [915, 441] width 14 height 8
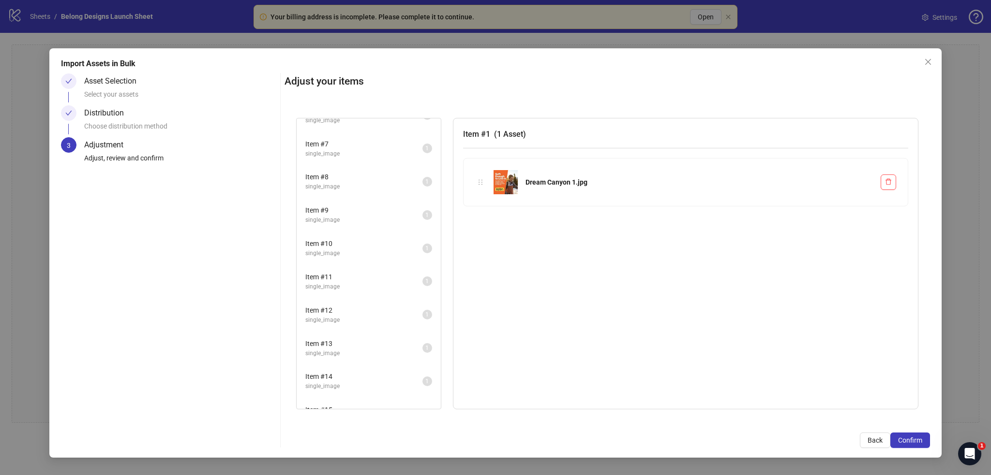
scroll to position [645, 0]
click at [905, 437] on span "Confirm" at bounding box center [910, 441] width 24 height 8
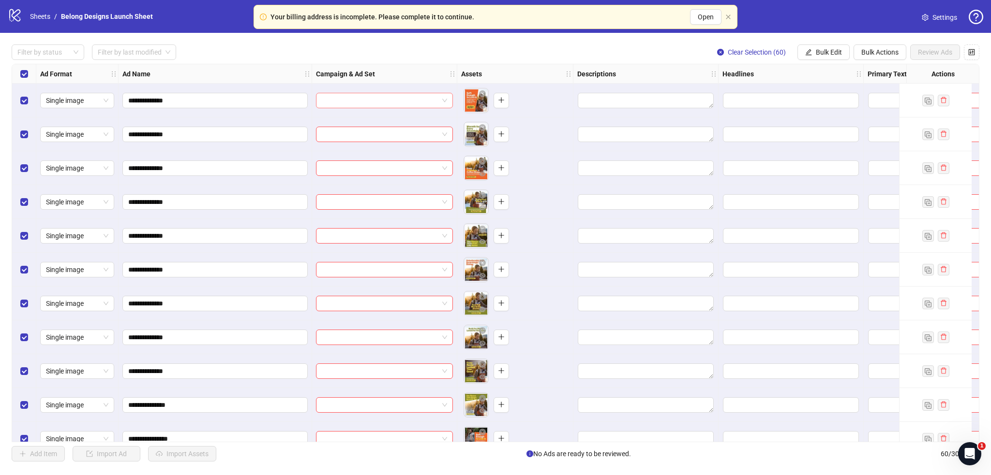
click at [350, 98] on input "search" at bounding box center [380, 100] width 117 height 15
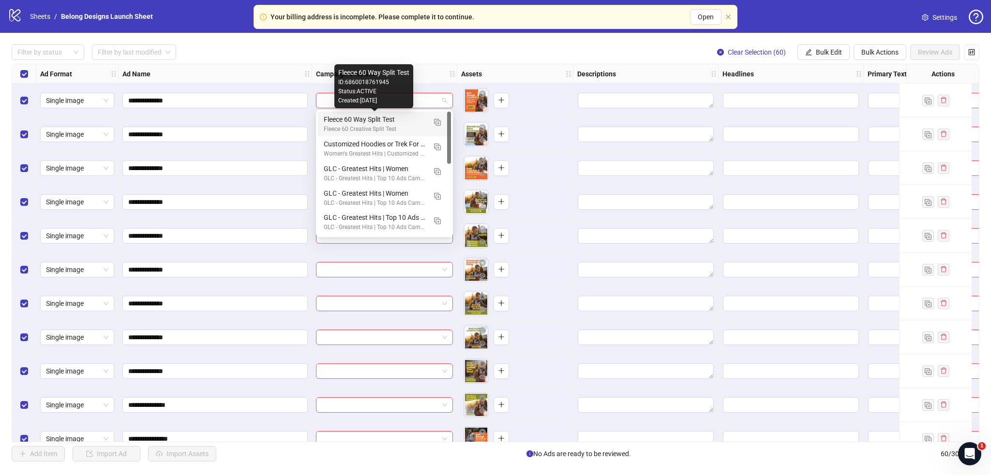
click at [352, 124] on div "Fleece 60 Way Split Test" at bounding box center [375, 119] width 102 height 11
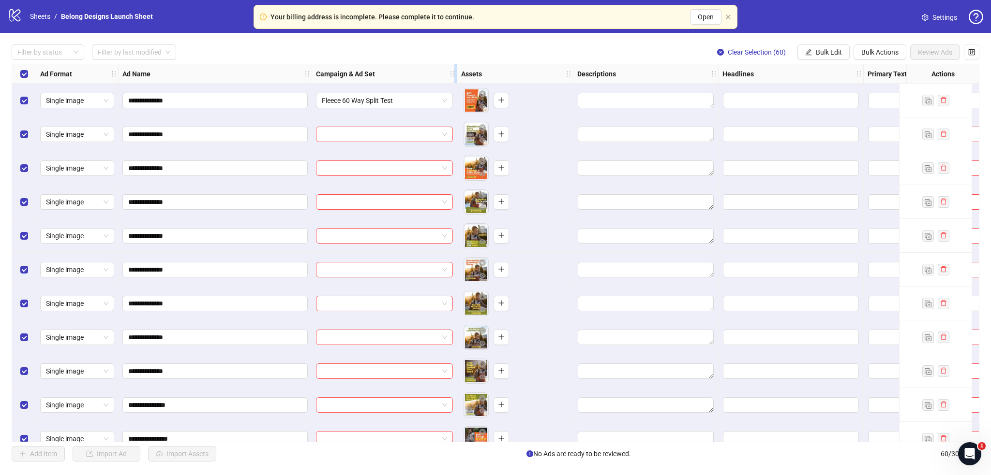
click at [453, 75] on icon "holder" at bounding box center [452, 73] width 4 height 5
click at [805, 49] on icon "edit" at bounding box center [808, 52] width 7 height 7
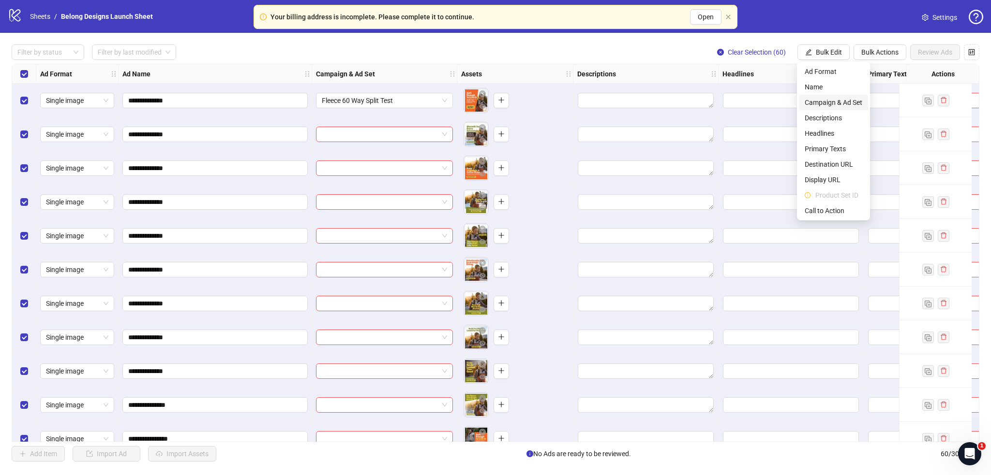
click at [809, 103] on span "Campaign & Ad Set" at bounding box center [833, 102] width 58 height 11
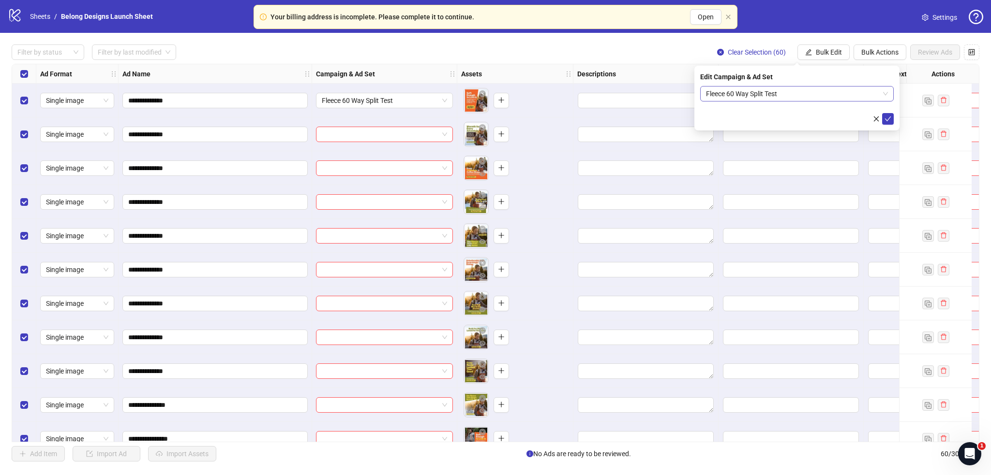
click at [751, 98] on span "Fleece 60 Way Split Test" at bounding box center [797, 94] width 182 height 15
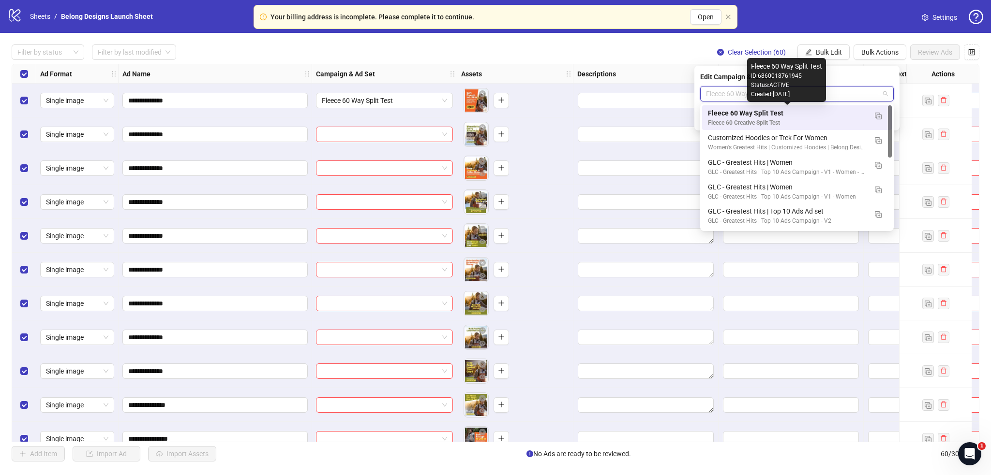
click at [750, 115] on div "Fleece 60 Way Split Test" at bounding box center [787, 113] width 159 height 11
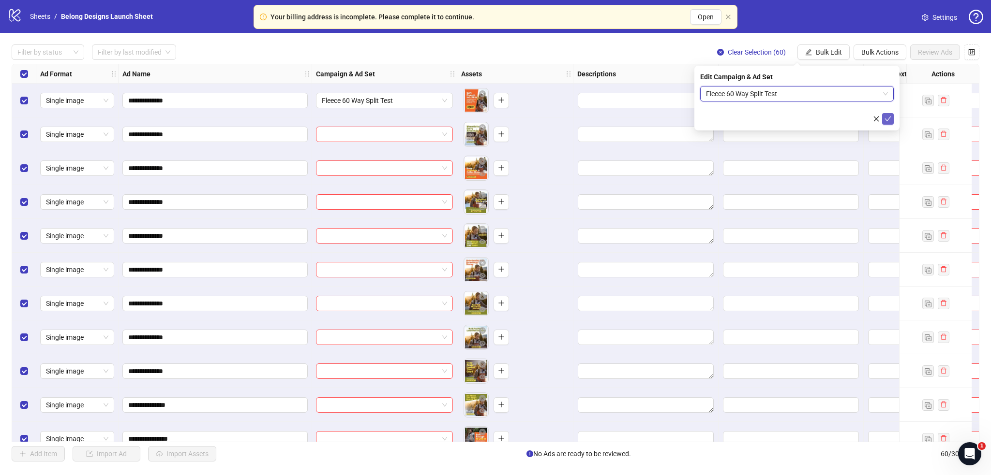
click at [890, 120] on icon "check" at bounding box center [887, 119] width 7 height 7
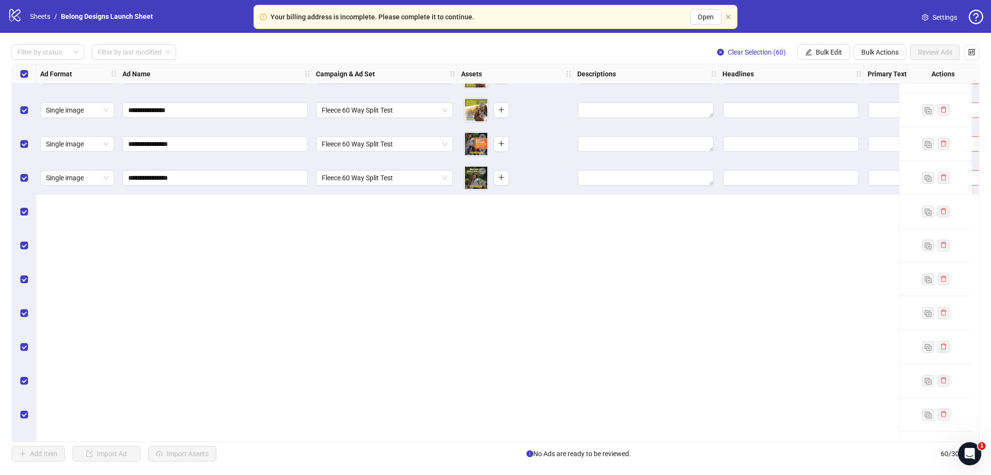
scroll to position [0, 0]
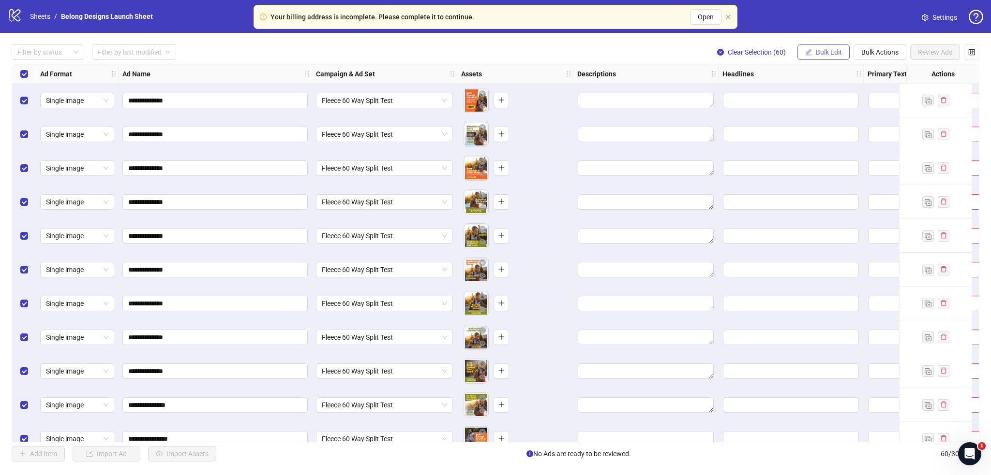
click at [809, 49] on icon "edit" at bounding box center [808, 52] width 7 height 7
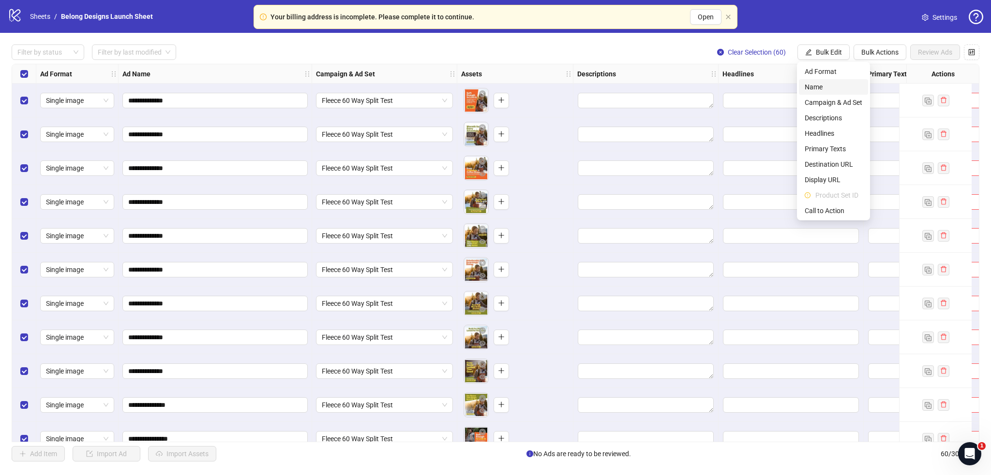
click at [811, 87] on span "Name" at bounding box center [833, 87] width 58 height 11
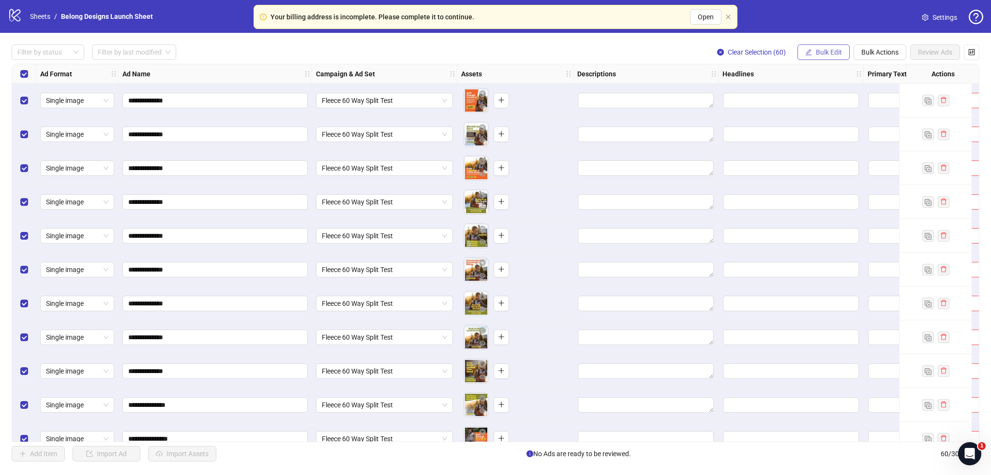
click at [814, 51] on button "Bulk Edit" at bounding box center [823, 51] width 52 height 15
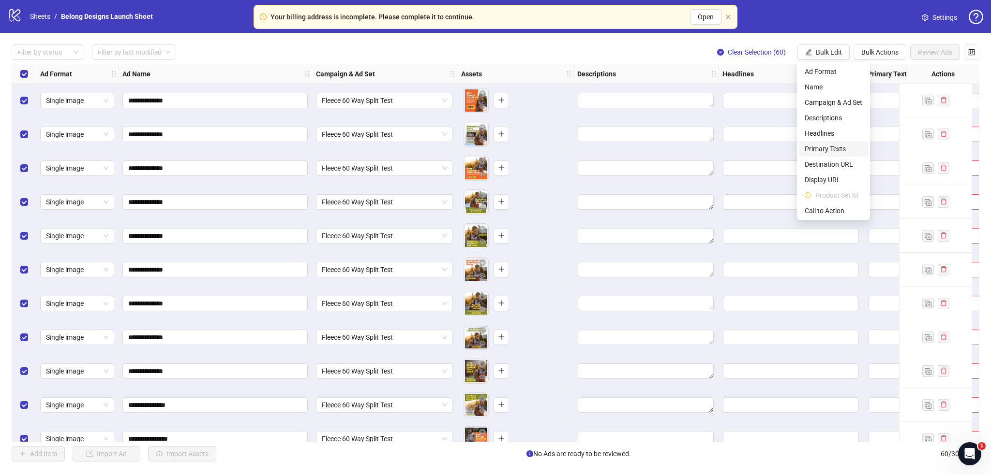
click at [824, 147] on span "Primary Texts" at bounding box center [833, 149] width 58 height 11
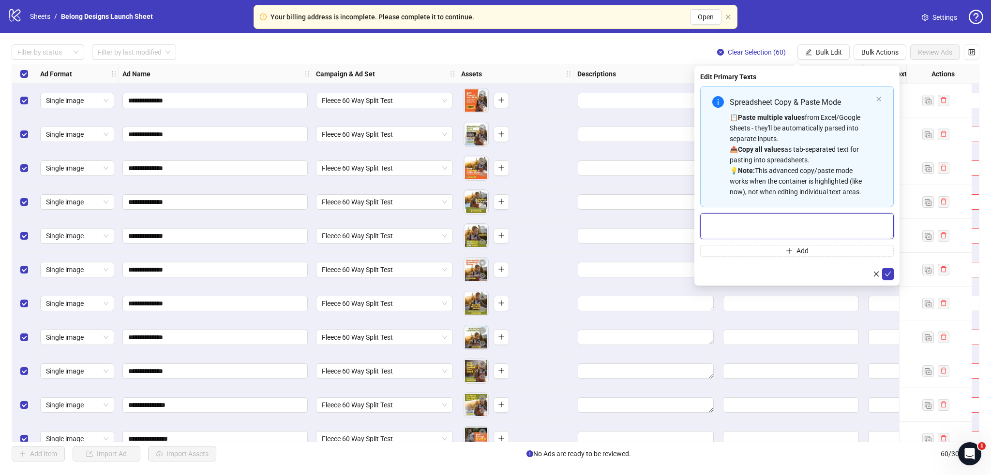
click at [756, 222] on textarea "Multi-text input container - paste or copy values" at bounding box center [796, 226] width 193 height 26
paste textarea "**********"
drag, startPoint x: 731, startPoint y: 224, endPoint x: 739, endPoint y: 219, distance: 9.3
click at [739, 219] on textarea "**********" at bounding box center [796, 226] width 193 height 26
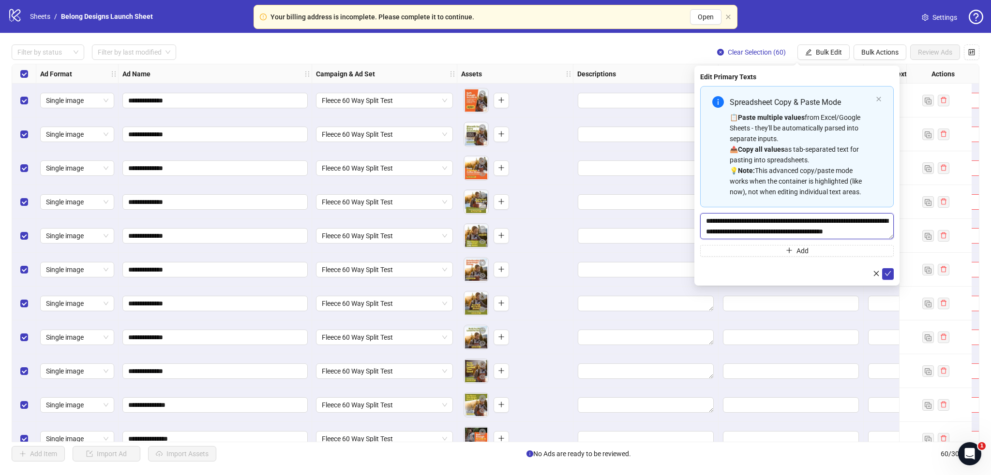
drag, startPoint x: 755, startPoint y: 231, endPoint x: 785, endPoint y: 231, distance: 30.0
click at [785, 231] on textarea "**********" at bounding box center [796, 226] width 193 height 26
type textarea "**********"
click at [886, 275] on icon "check" at bounding box center [888, 273] width 6 height 5
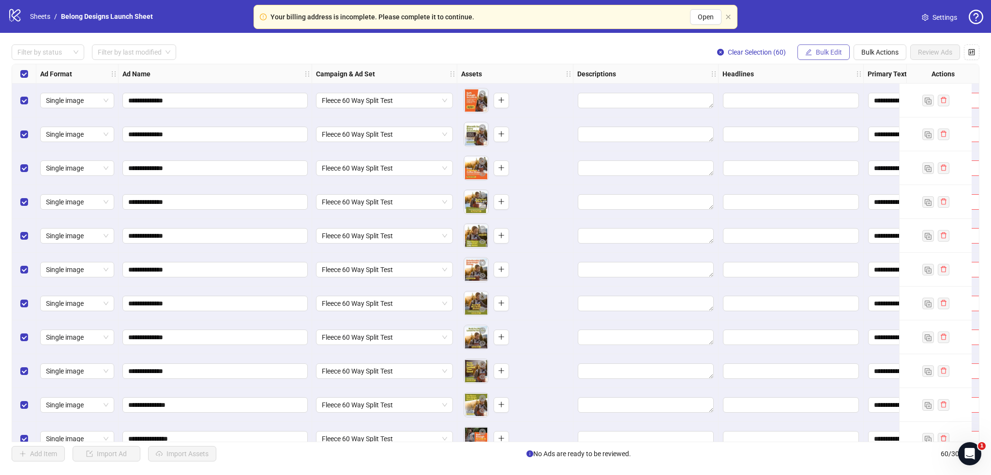
click at [822, 54] on span "Bulk Edit" at bounding box center [828, 52] width 26 height 8
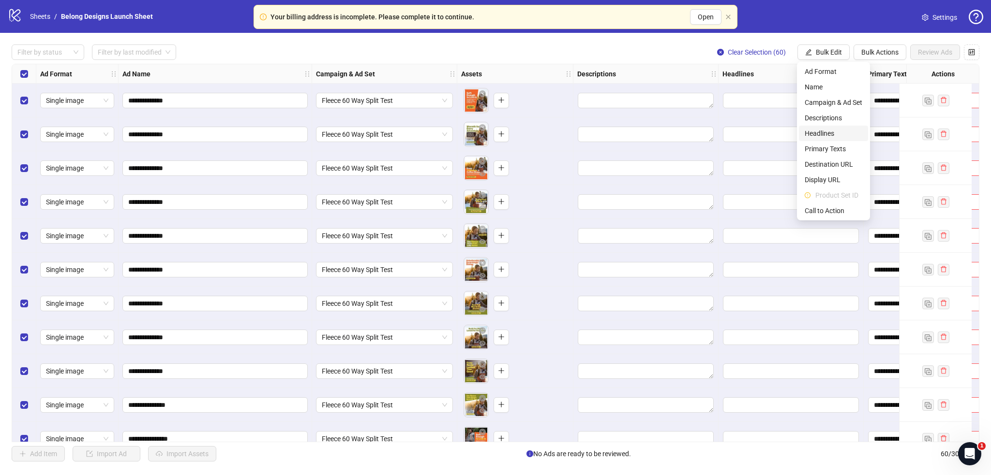
click at [824, 127] on li "Headlines" at bounding box center [833, 133] width 69 height 15
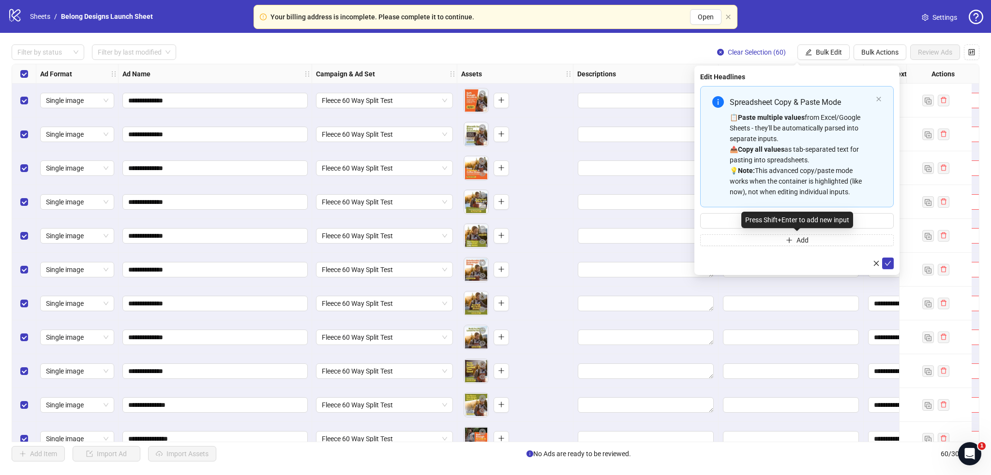
click at [772, 214] on div "Press Shift+Enter to add new input" at bounding box center [797, 220] width 112 height 16
click at [735, 216] on input "Multi-input container - paste or copy values" at bounding box center [796, 220] width 193 height 15
paste input "**********"
type input "**********"
click at [890, 261] on icon "check" at bounding box center [887, 263] width 7 height 7
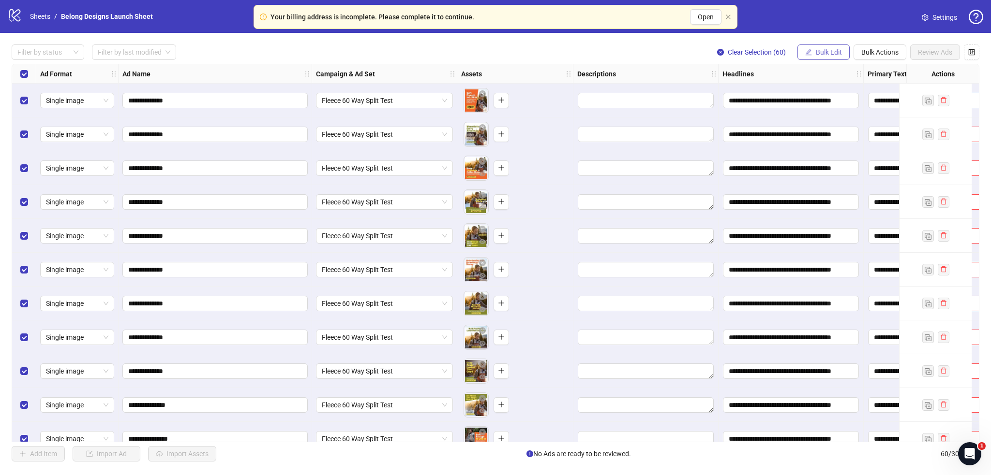
click at [832, 56] on span "Bulk Edit" at bounding box center [828, 52] width 26 height 8
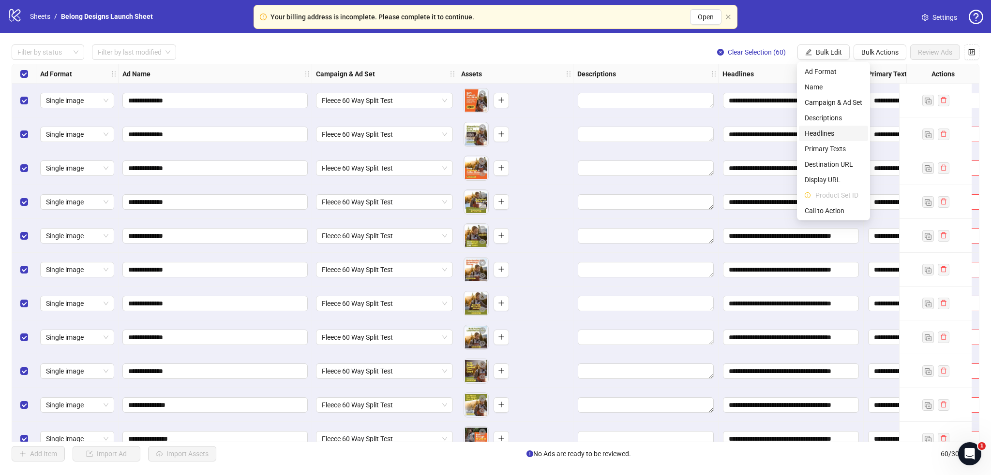
click at [835, 136] on span "Headlines" at bounding box center [833, 133] width 58 height 11
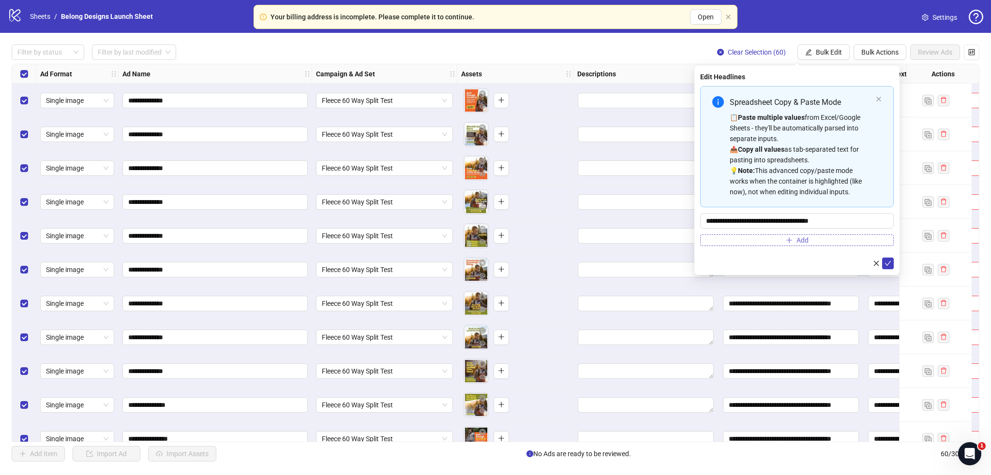
click at [799, 239] on span "Add" at bounding box center [802, 241] width 12 height 8
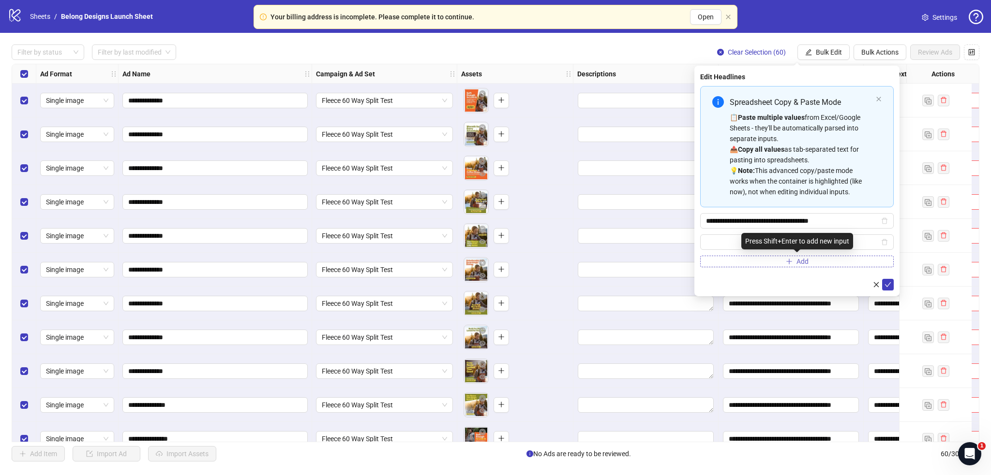
click at [797, 258] on span "Add" at bounding box center [802, 262] width 12 height 8
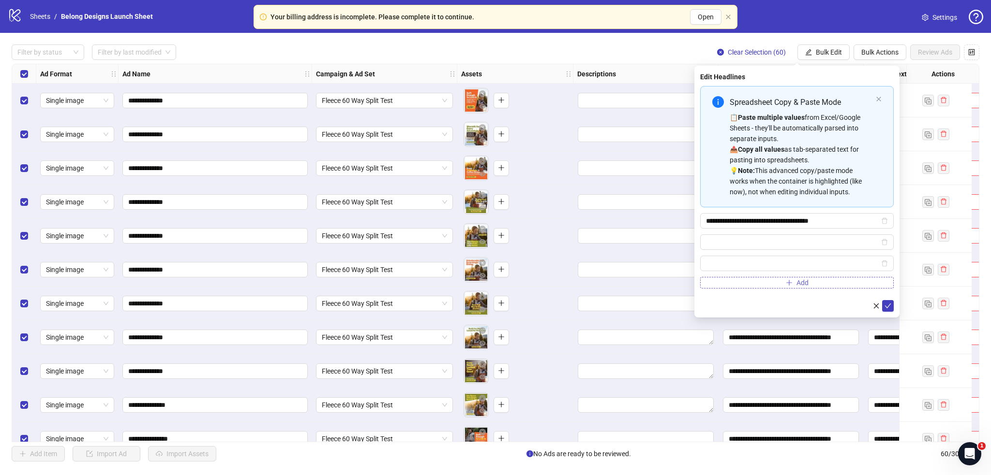
click at [794, 277] on button "Add" at bounding box center [796, 283] width 193 height 12
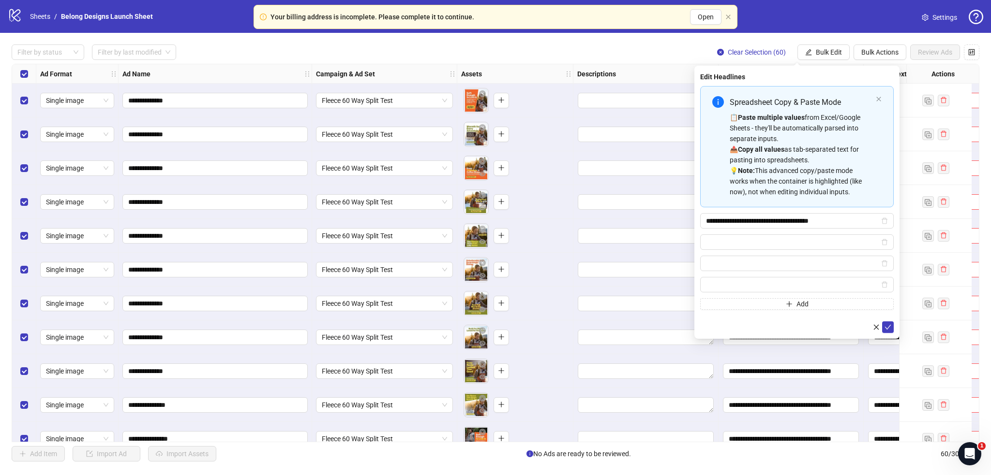
click at [788, 297] on div "**********" at bounding box center [796, 198] width 193 height 224
click at [787, 307] on span "Multi-input container - paste or copy values" at bounding box center [788, 304] width 7 height 8
click at [789, 327] on icon "plus" at bounding box center [788, 325] width 7 height 7
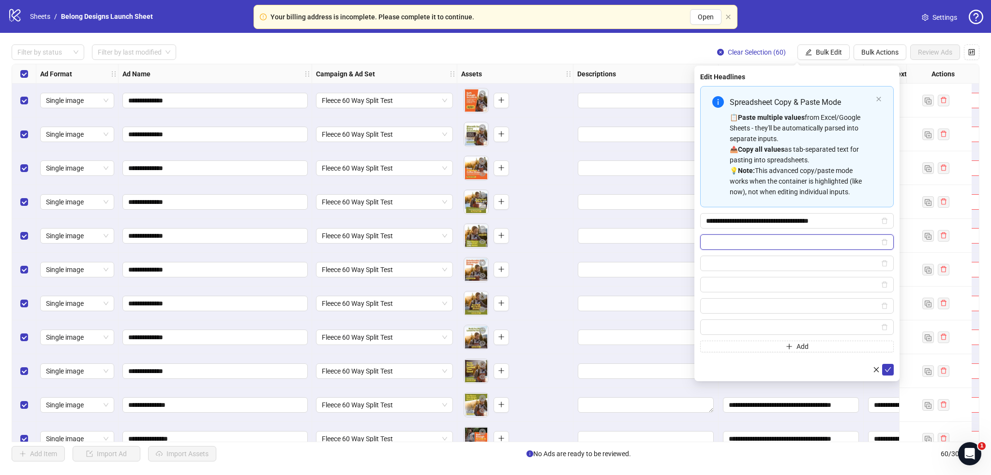
click at [777, 243] on input "Multi-input container - paste or copy values" at bounding box center [792, 242] width 173 height 11
paste input "**********"
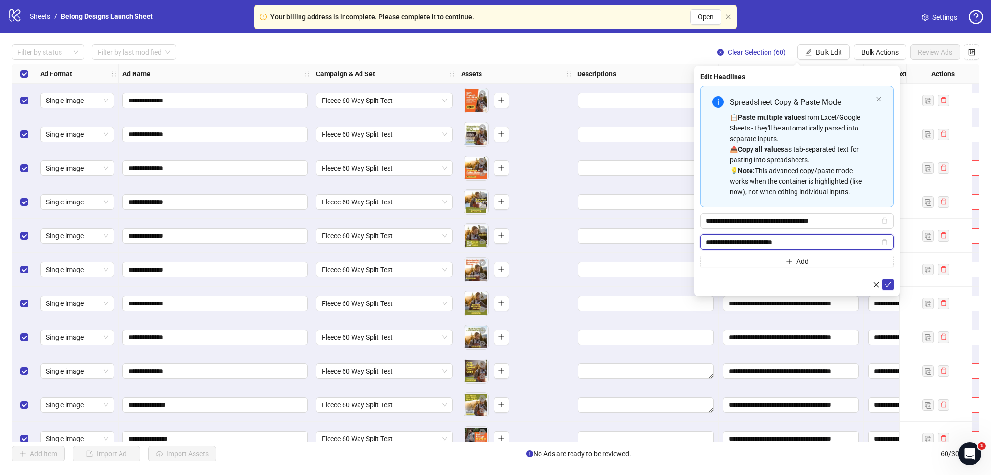
type input "**********"
click at [742, 261] on button "Add" at bounding box center [796, 262] width 193 height 12
type input "**********"
click at [794, 286] on button "Add" at bounding box center [796, 283] width 193 height 12
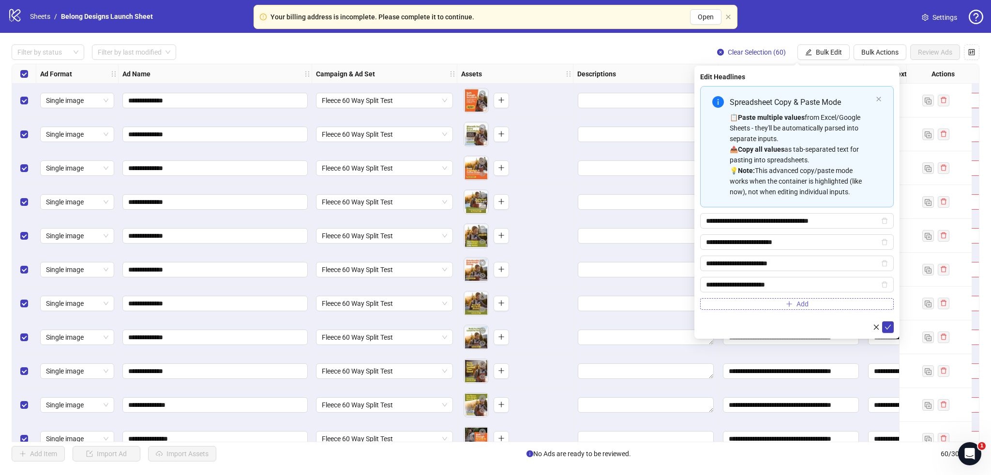
type input "**********"
click at [764, 304] on button "Add" at bounding box center [796, 304] width 193 height 12
paste input "**********"
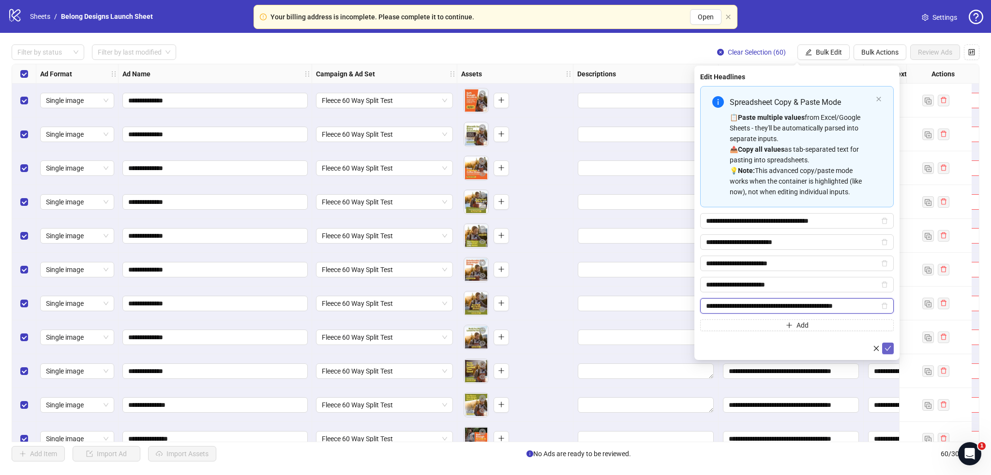
type input "**********"
click at [890, 350] on icon "check" at bounding box center [887, 348] width 7 height 7
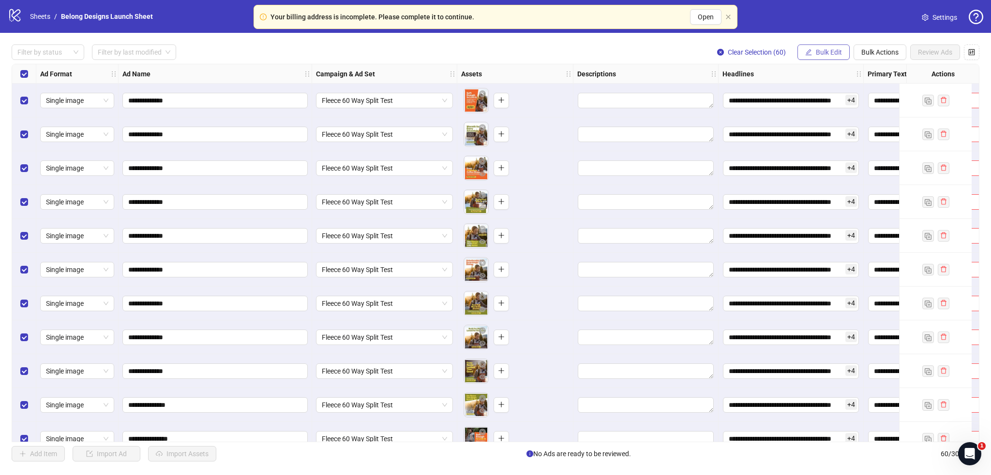
click at [825, 54] on span "Bulk Edit" at bounding box center [828, 52] width 26 height 8
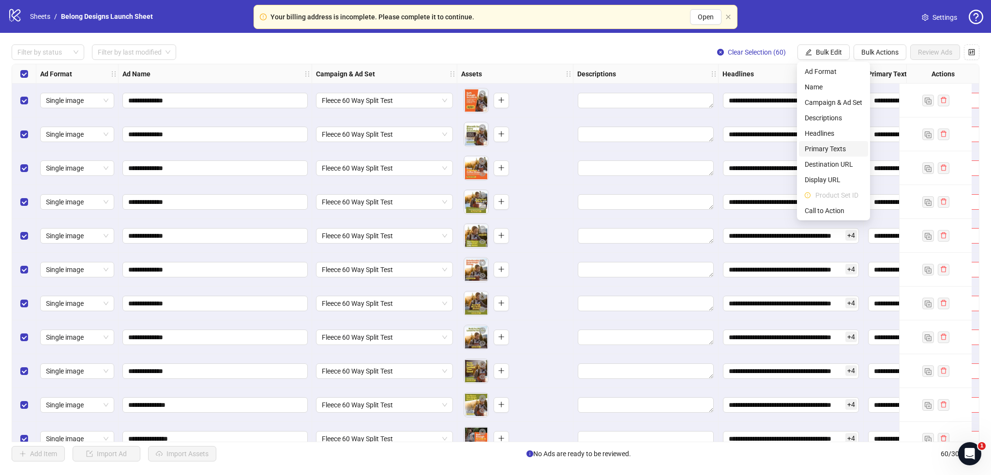
click at [814, 146] on span "Primary Texts" at bounding box center [833, 149] width 58 height 11
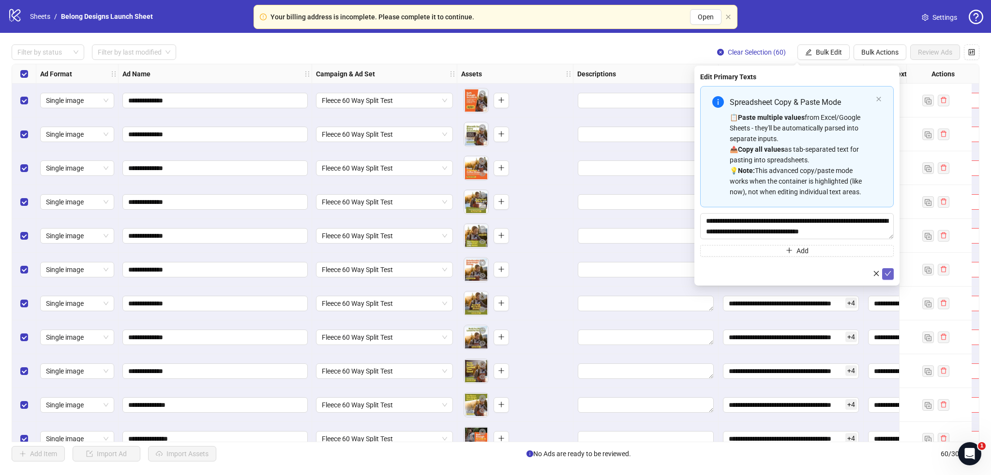
click at [886, 270] on icon "check" at bounding box center [887, 273] width 7 height 7
click at [821, 48] on button "Bulk Edit" at bounding box center [823, 51] width 52 height 15
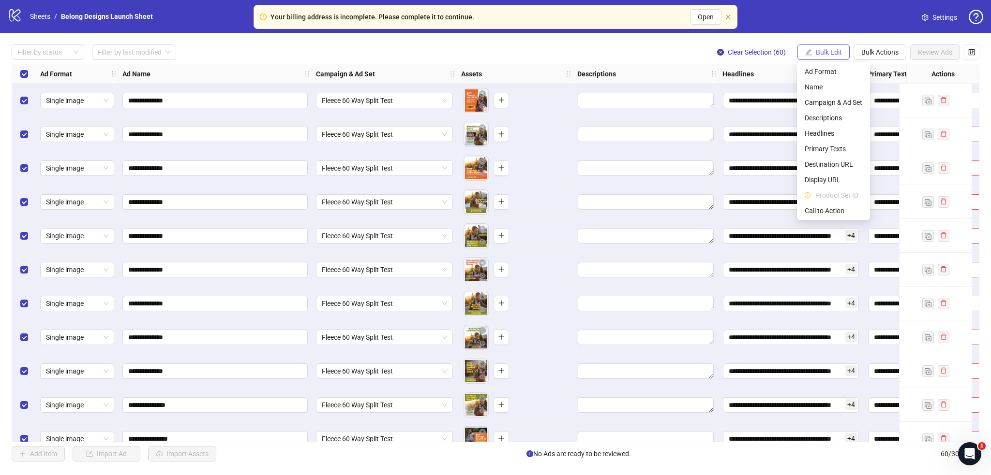
click at [817, 54] on span "Bulk Edit" at bounding box center [828, 52] width 26 height 8
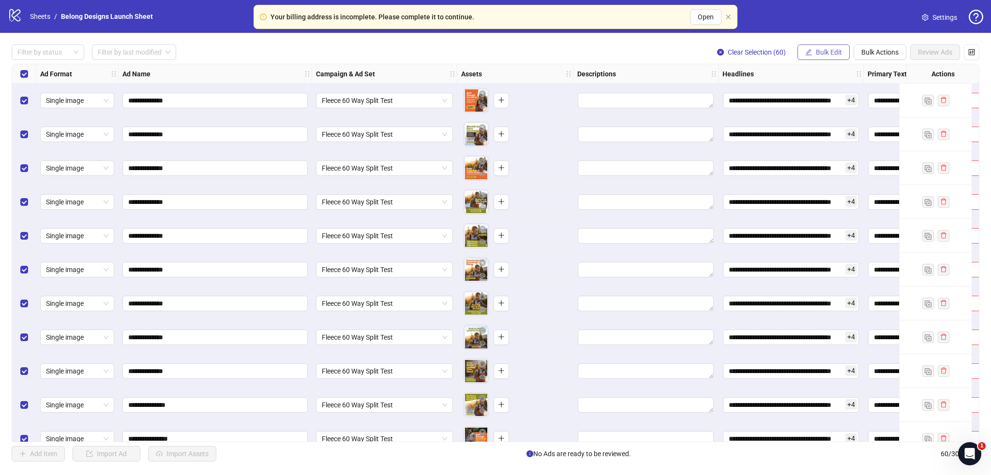
click at [817, 54] on span "Bulk Edit" at bounding box center [828, 52] width 26 height 8
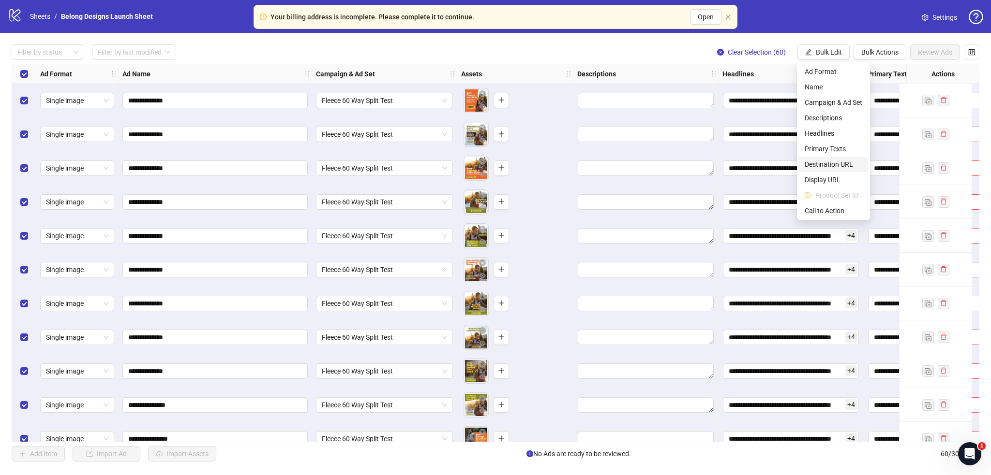
click at [830, 164] on span "Destination URL" at bounding box center [833, 164] width 58 height 11
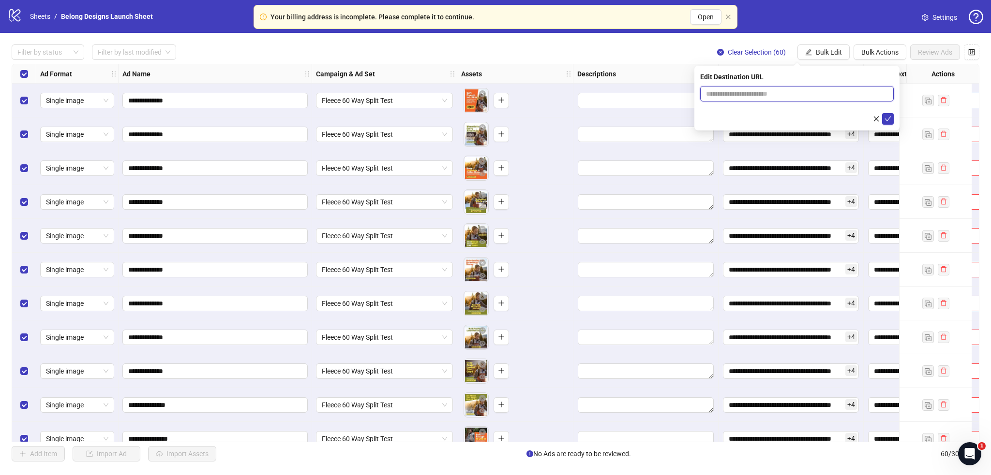
click at [760, 92] on input "text" at bounding box center [793, 94] width 174 height 11
paste input "**********"
type input "**********"
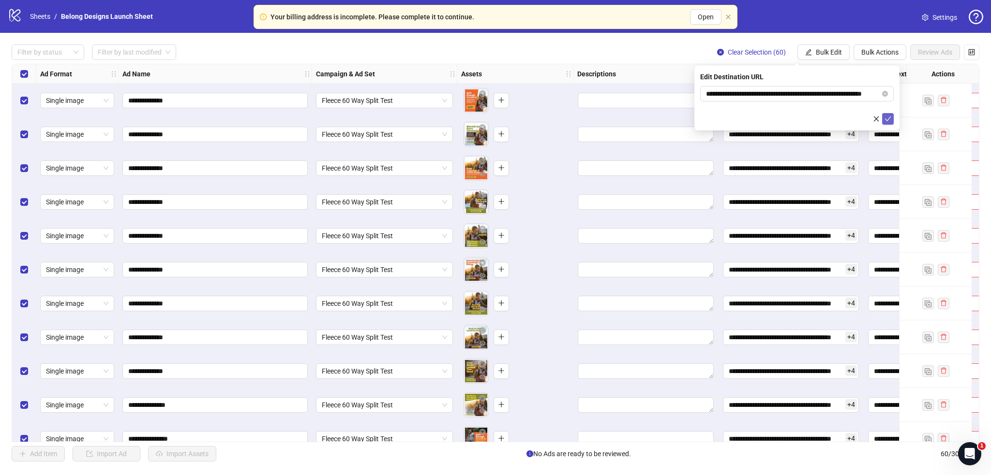
click at [884, 120] on icon "check" at bounding box center [887, 119] width 7 height 7
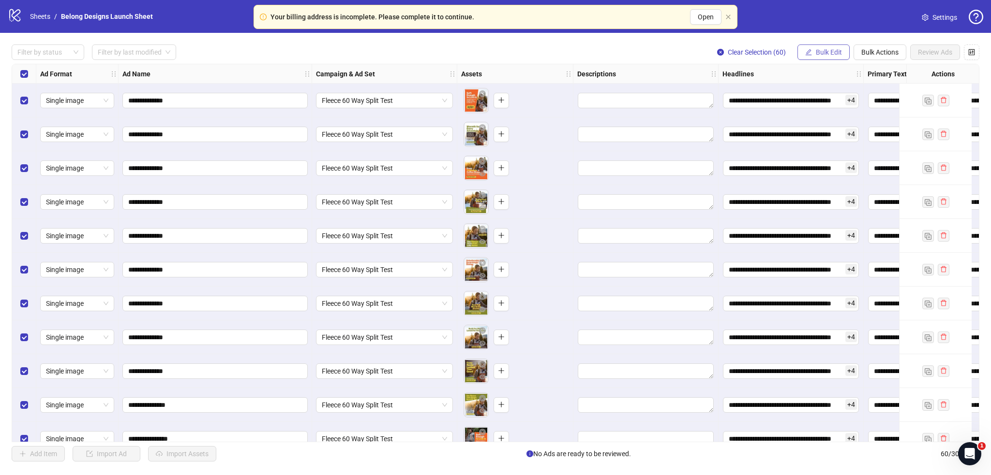
click at [818, 56] on span "Bulk Edit" at bounding box center [828, 52] width 26 height 8
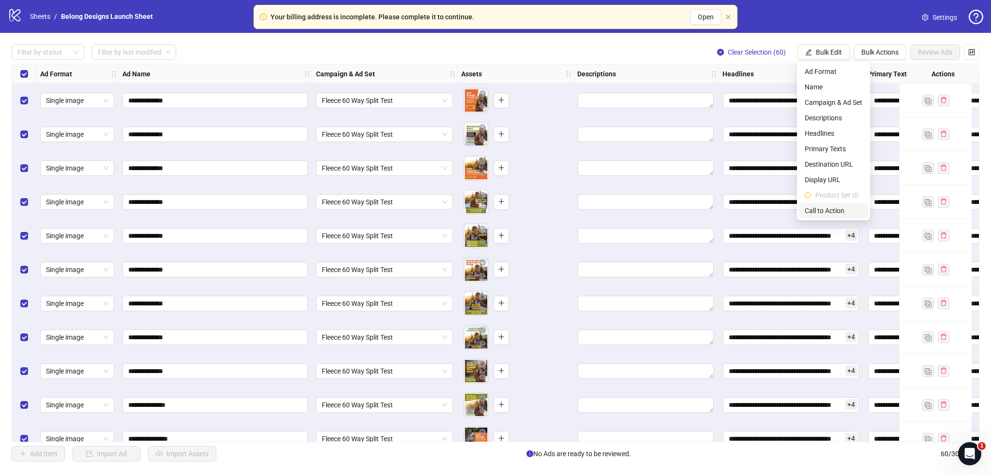
click at [820, 208] on span "Call to Action" at bounding box center [833, 211] width 58 height 11
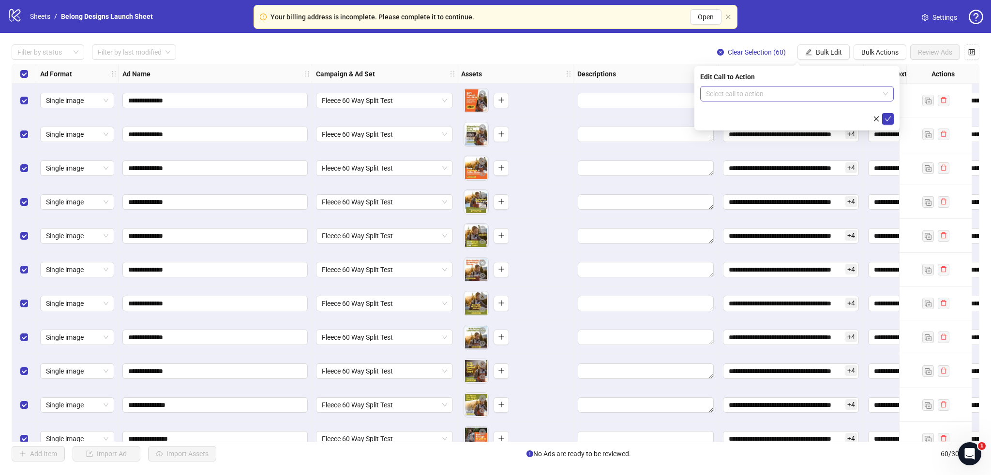
click at [754, 96] on input "search" at bounding box center [792, 94] width 173 height 15
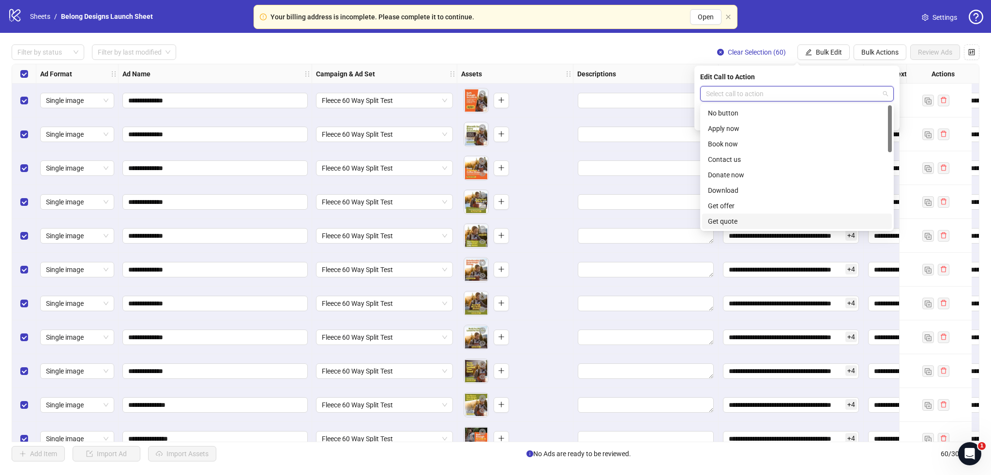
scroll to position [201, 0]
click at [729, 96] on input "search" at bounding box center [792, 94] width 173 height 15
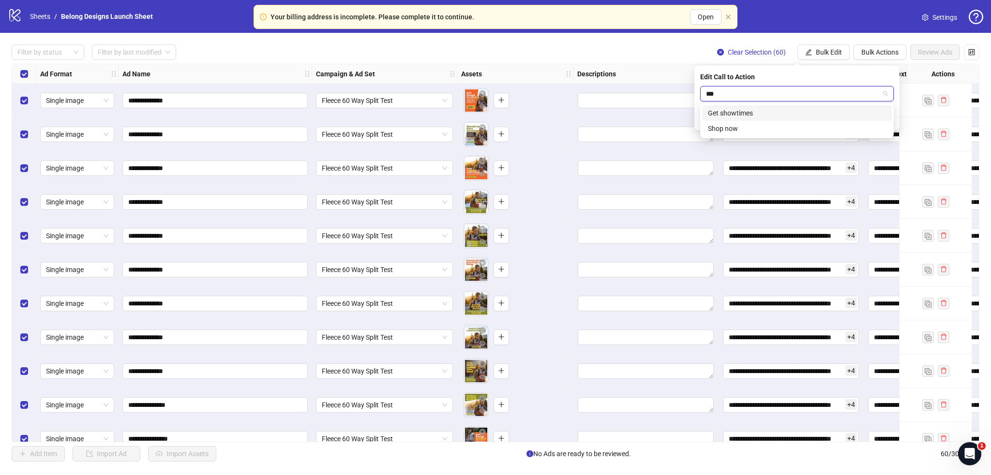
type input "****"
click at [733, 116] on div "Shop now" at bounding box center [797, 113] width 178 height 11
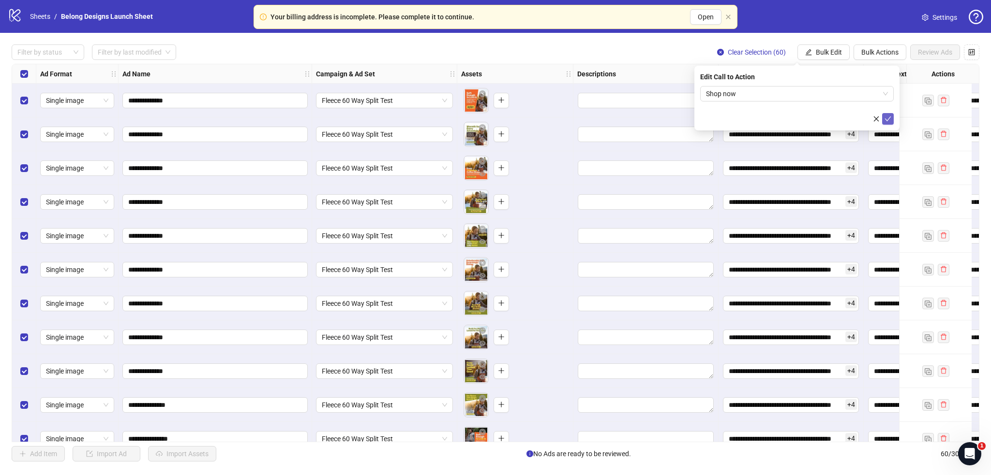
click at [888, 119] on icon "check" at bounding box center [887, 119] width 7 height 7
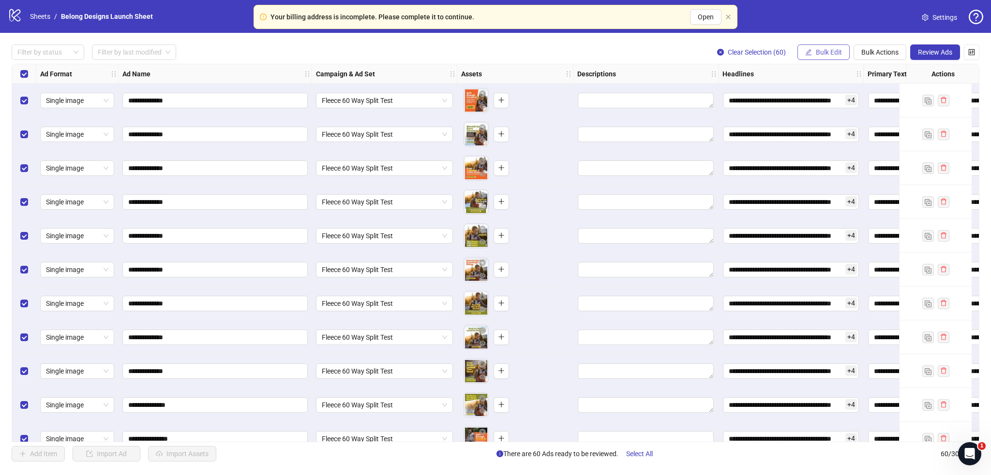
click at [822, 52] on span "Bulk Edit" at bounding box center [828, 52] width 26 height 8
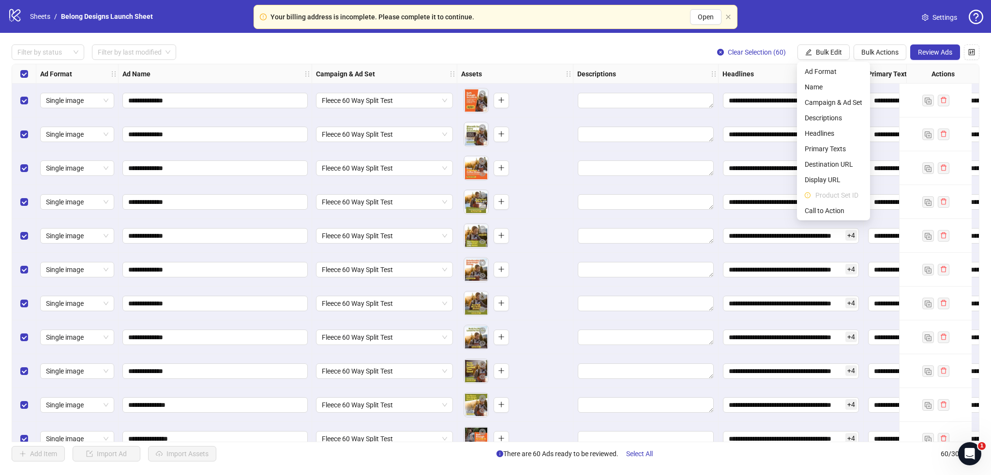
click at [651, 54] on div "Filter by status Filter by last modified Clear Selection (60) Bulk Edit Bulk Ac…" at bounding box center [495, 51] width 967 height 15
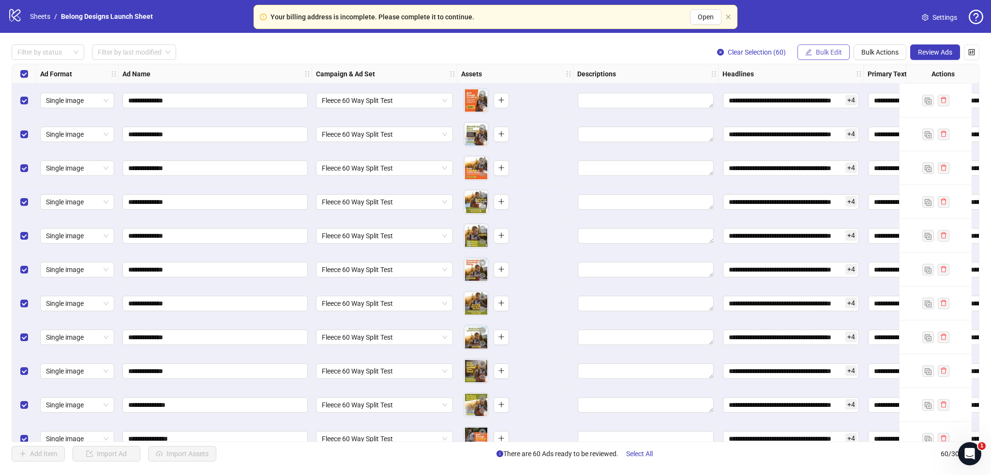
click at [828, 54] on span "Bulk Edit" at bounding box center [828, 52] width 26 height 8
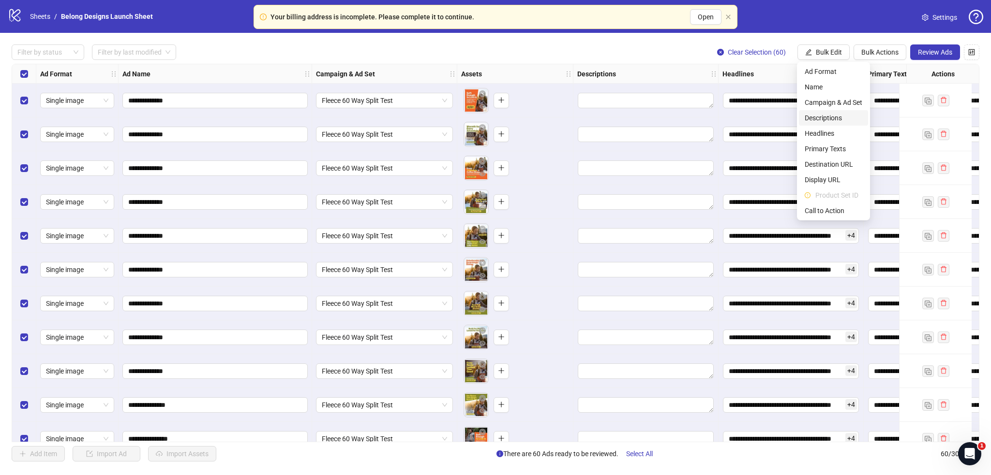
click at [830, 113] on span "Descriptions" at bounding box center [833, 118] width 58 height 11
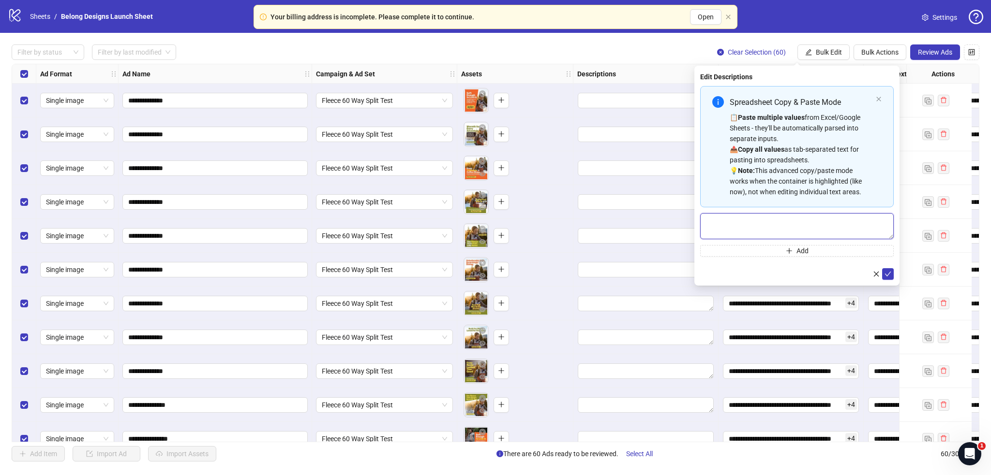
click at [763, 224] on textarea "Multi-text input container - paste or copy values" at bounding box center [796, 226] width 193 height 26
paste textarea "**********"
drag, startPoint x: 735, startPoint y: 223, endPoint x: 824, endPoint y: 217, distance: 89.2
click at [825, 217] on textarea "**********" at bounding box center [796, 226] width 193 height 26
paste textarea "**********"
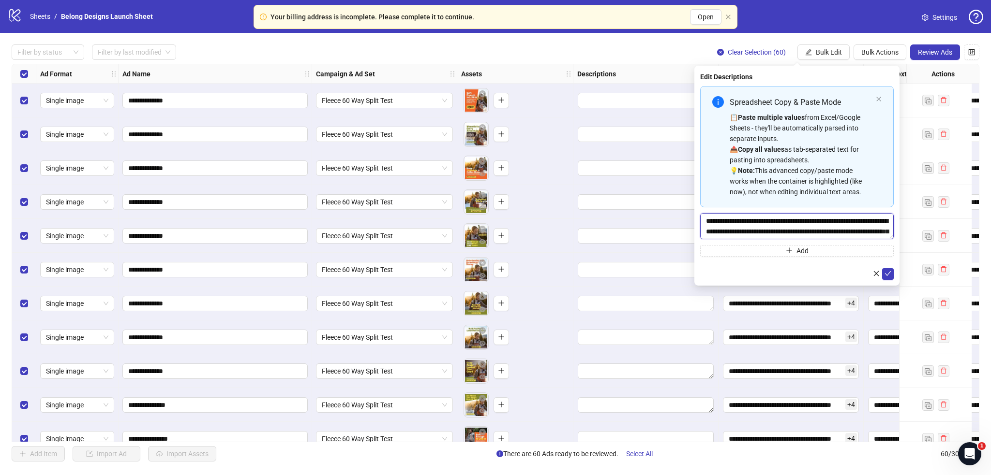
drag, startPoint x: 824, startPoint y: 221, endPoint x: 795, endPoint y: 221, distance: 28.5
click at [795, 221] on textarea "**********" at bounding box center [796, 226] width 193 height 26
type textarea "**********"
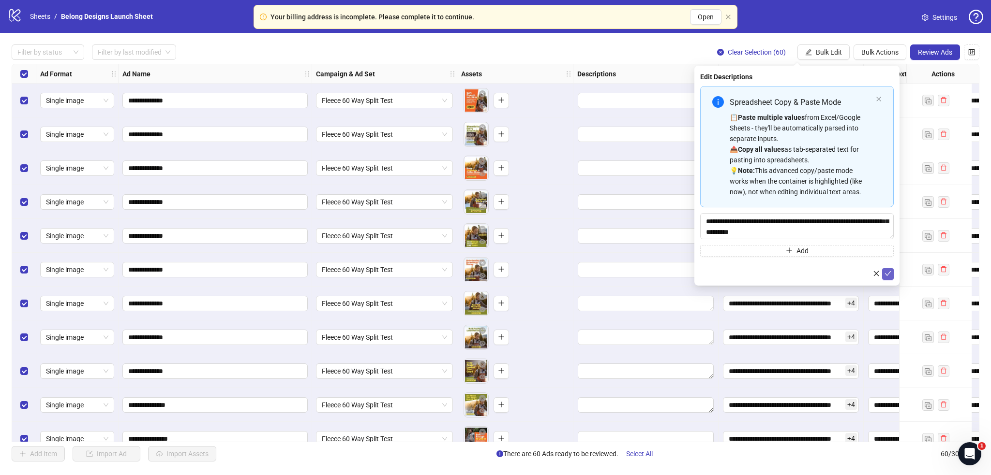
click at [886, 273] on icon "check" at bounding box center [887, 273] width 7 height 7
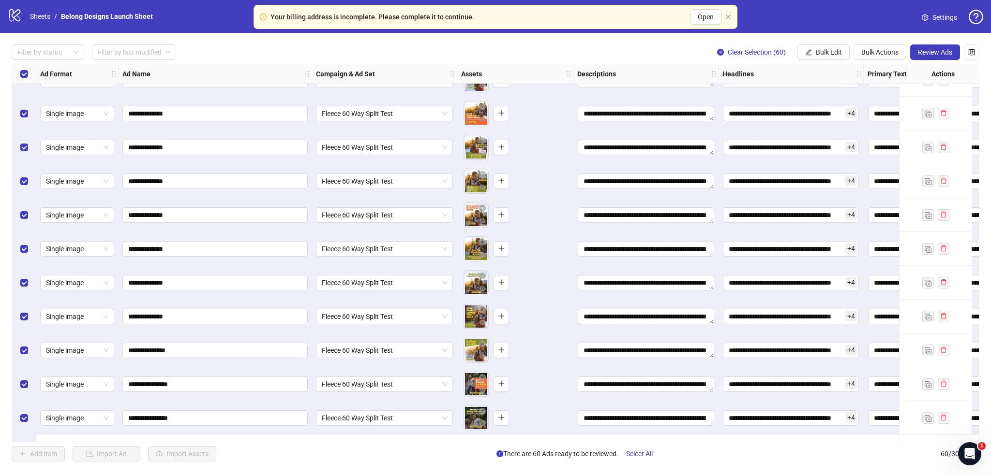
scroll to position [0, 0]
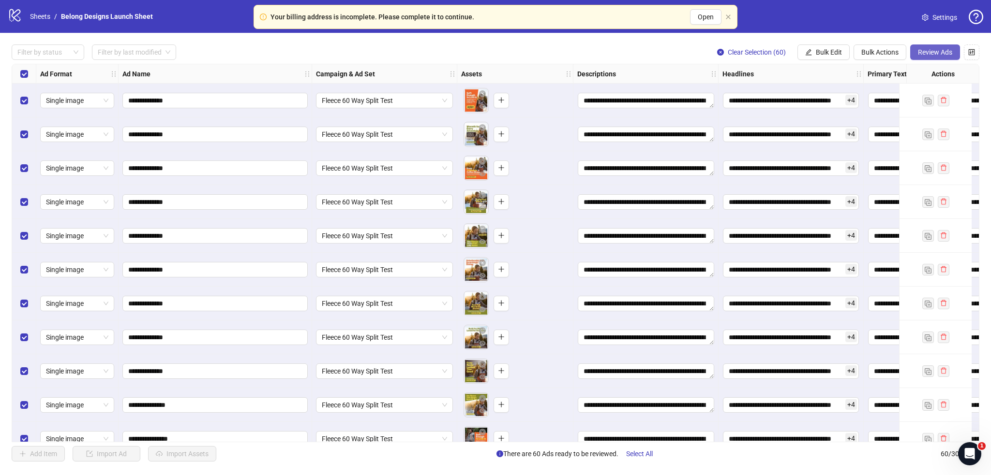
click at [932, 47] on button "Review Ads" at bounding box center [935, 51] width 50 height 15
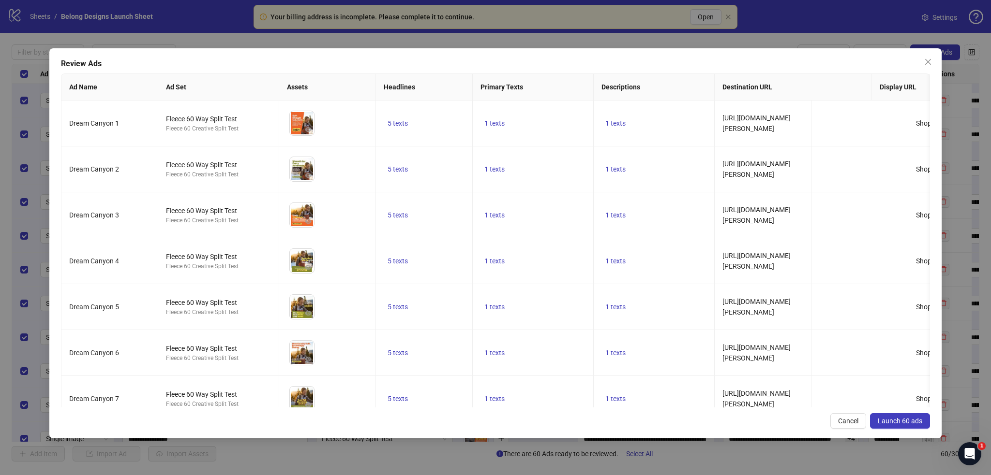
click at [886, 421] on span "Launch 60 ads" at bounding box center [899, 421] width 44 height 8
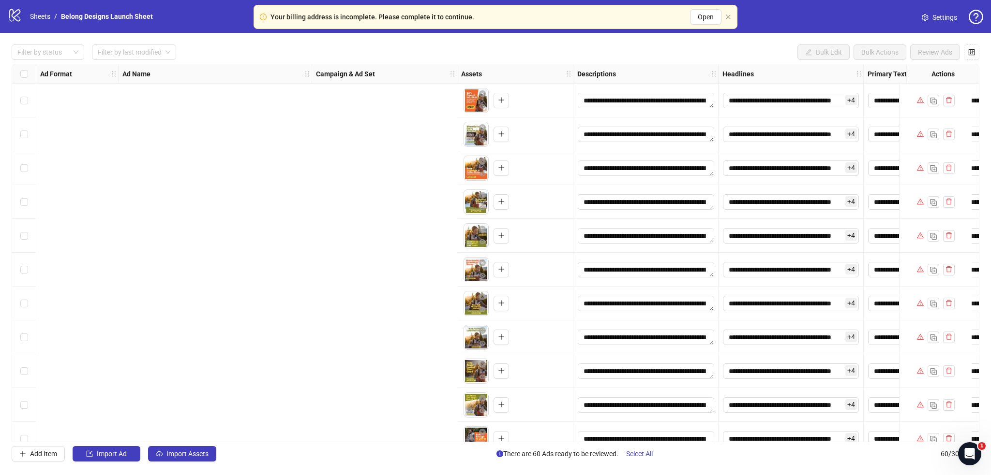
scroll to position [0, 622]
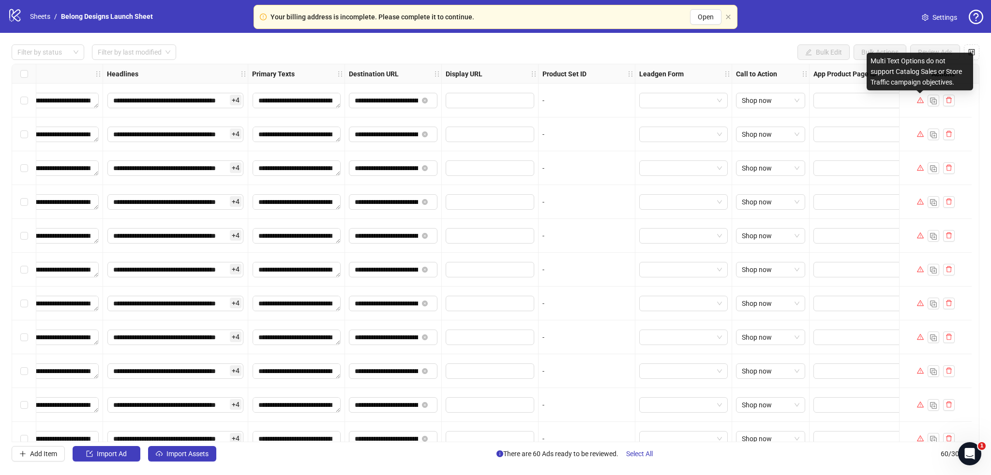
click at [919, 98] on icon "warning" at bounding box center [920, 100] width 7 height 7
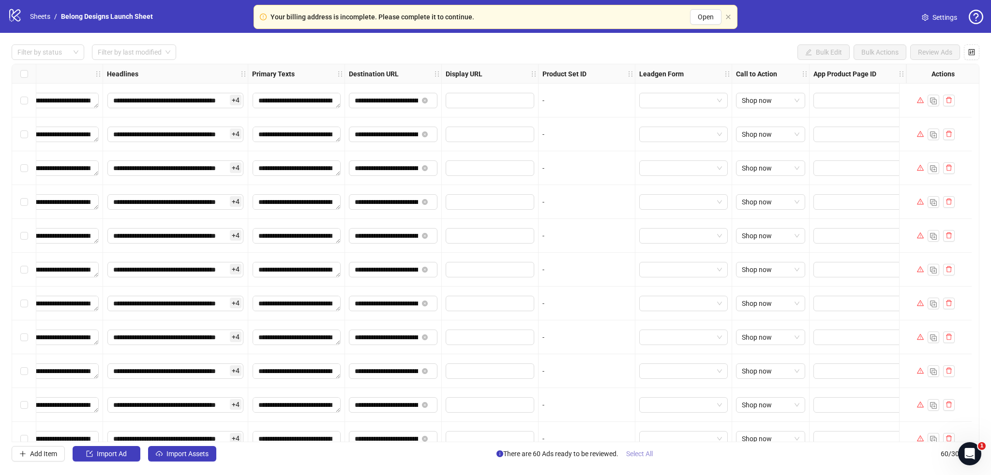
click at [633, 458] on span "Select All" at bounding box center [639, 454] width 27 height 8
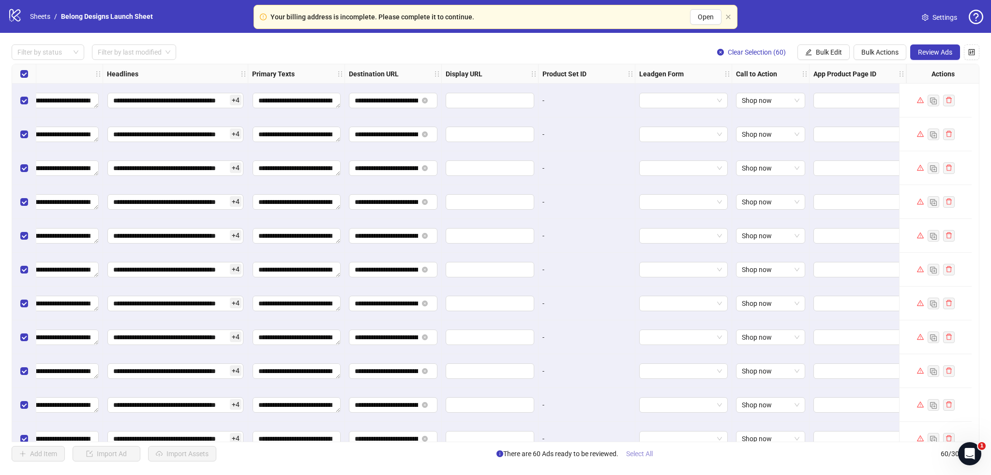
click at [636, 454] on span "Select All" at bounding box center [639, 454] width 27 height 8
click at [927, 50] on span "Review Ads" at bounding box center [935, 52] width 34 height 8
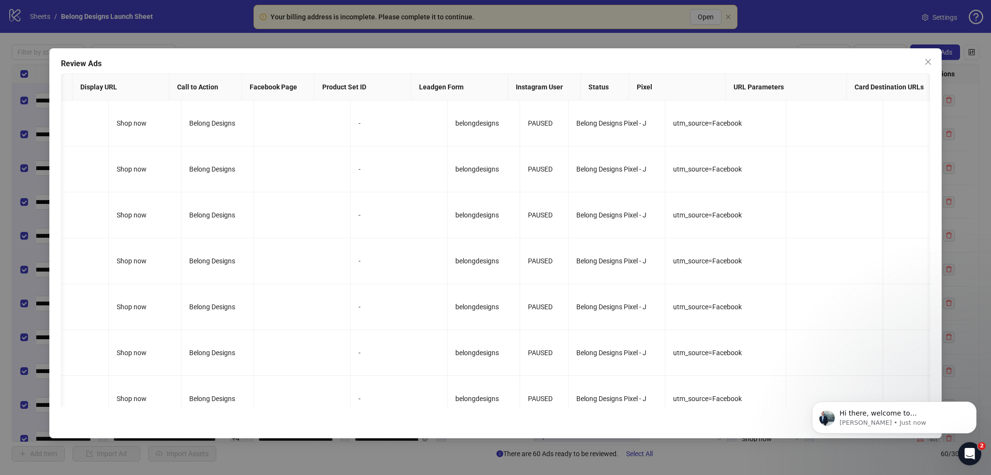
scroll to position [0, 0]
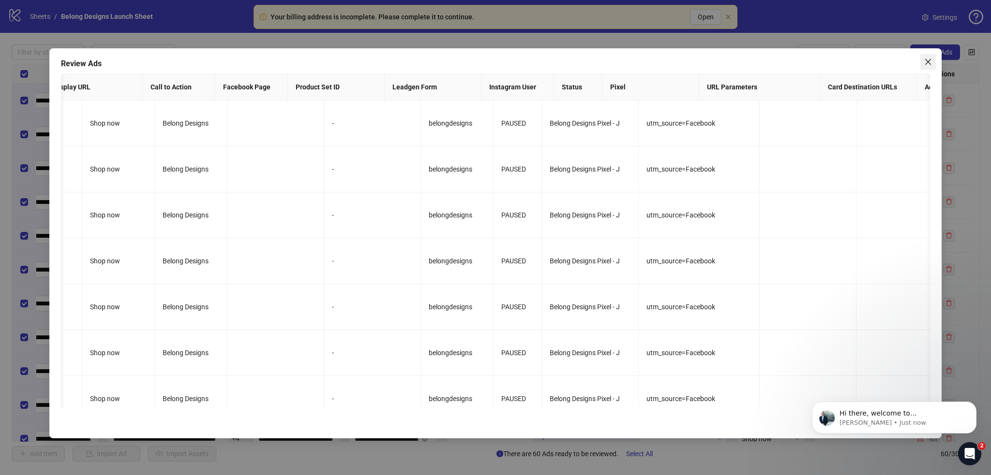
click at [933, 60] on span "Close" at bounding box center [927, 62] width 15 height 8
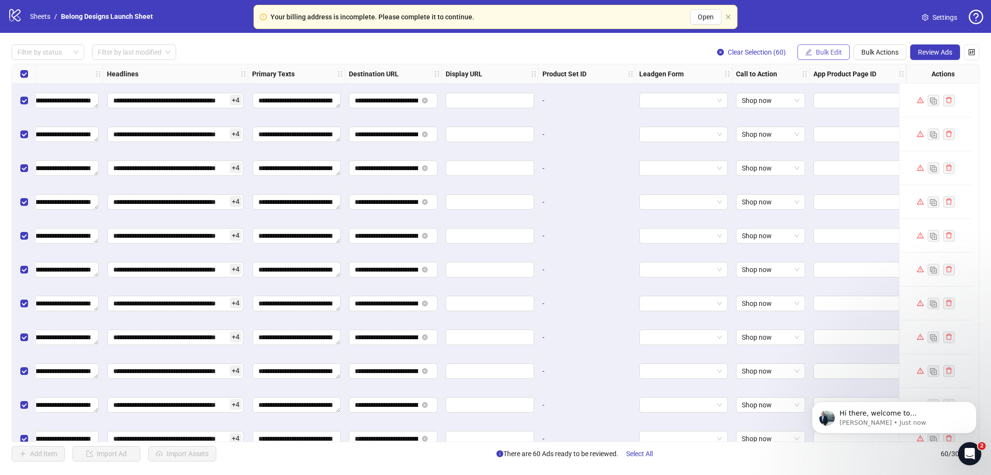
click at [814, 51] on button "Bulk Edit" at bounding box center [823, 51] width 52 height 15
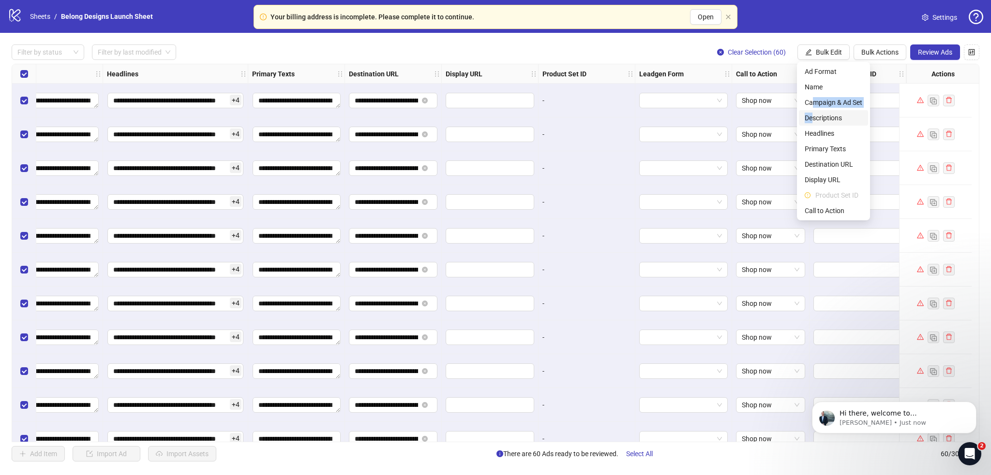
drag, startPoint x: 813, startPoint y: 100, endPoint x: 814, endPoint y: 120, distance: 19.9
click at [814, 120] on ul "Ad Format Name Campaign & Ad Set Descriptions Headlines Primary Texts Destinati…" at bounding box center [833, 141] width 73 height 159
click at [816, 131] on span "Headlines" at bounding box center [833, 133] width 58 height 11
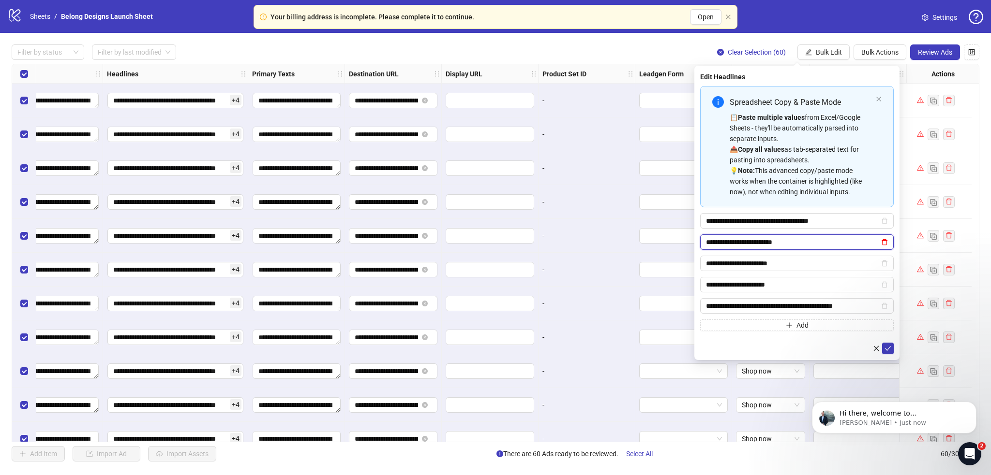
click at [885, 245] on icon "delete" at bounding box center [884, 242] width 6 height 6
type input "**********"
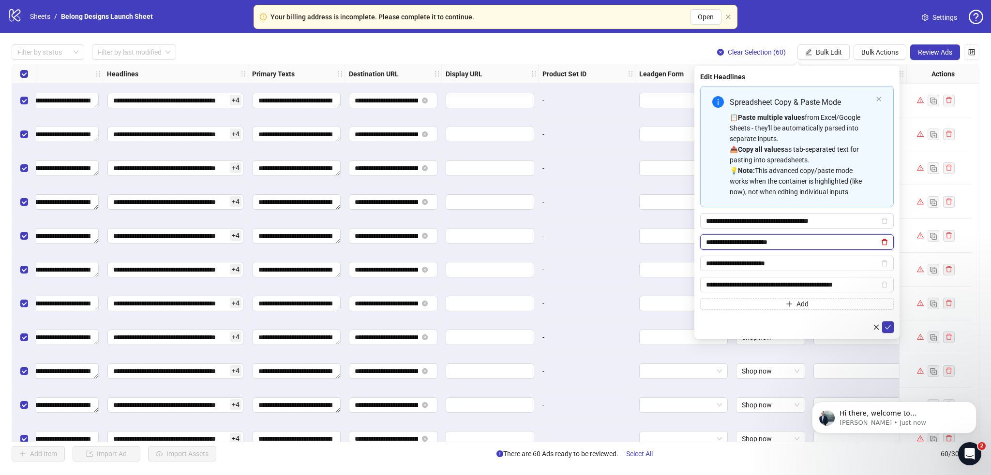
click at [885, 244] on icon "delete" at bounding box center [884, 242] width 6 height 6
type input "**********"
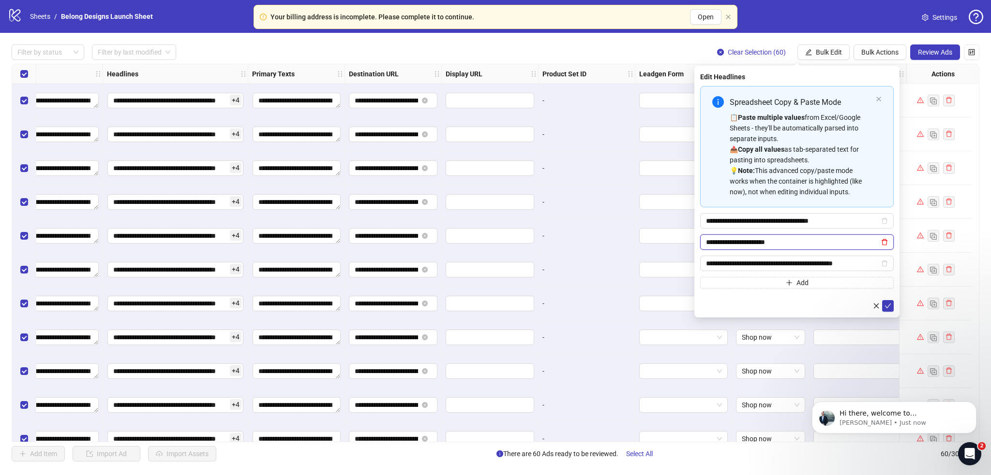
click at [885, 244] on icon "delete" at bounding box center [884, 242] width 6 height 6
type input "**********"
click at [885, 244] on icon "delete" at bounding box center [884, 242] width 6 height 6
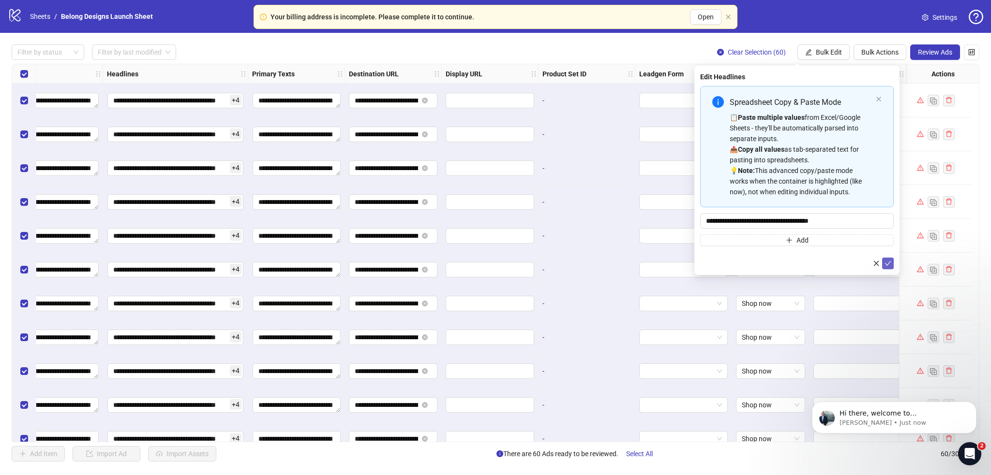
click at [886, 262] on icon "check" at bounding box center [887, 263] width 7 height 7
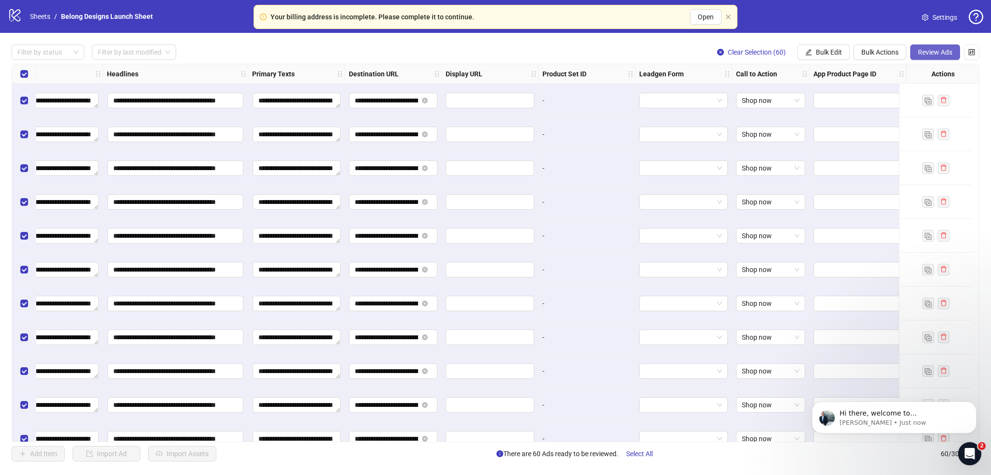
click at [935, 59] on button "Review Ads" at bounding box center [935, 51] width 50 height 15
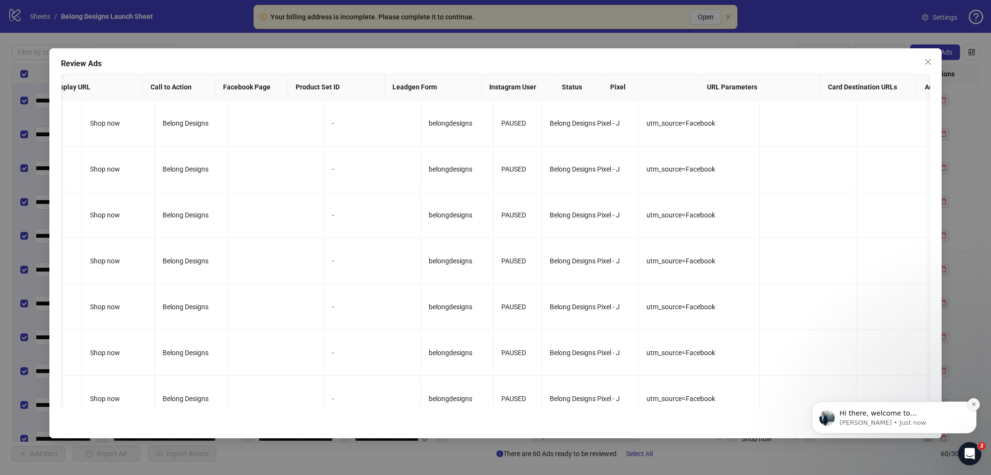
click at [973, 407] on icon "Dismiss notification" at bounding box center [973, 404] width 5 height 5
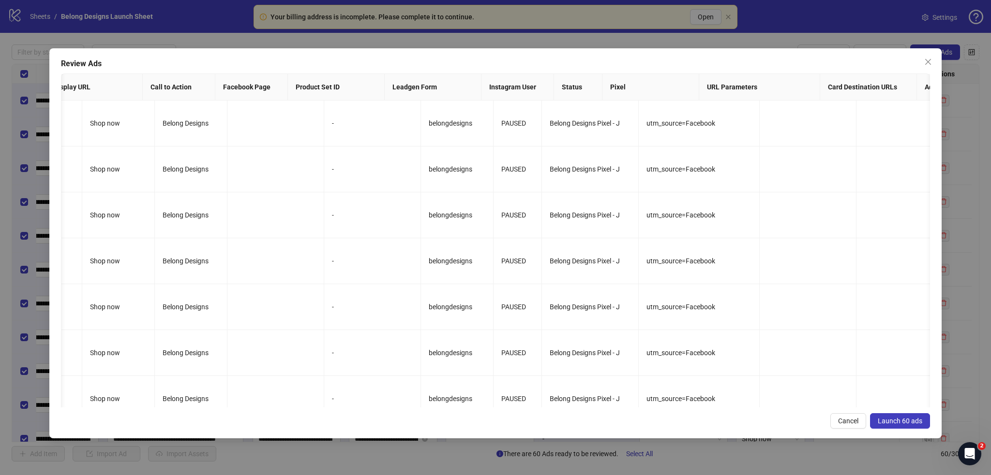
click at [910, 419] on span "Launch 60 ads" at bounding box center [899, 421] width 44 height 8
